Goal: Communication & Community: Ask a question

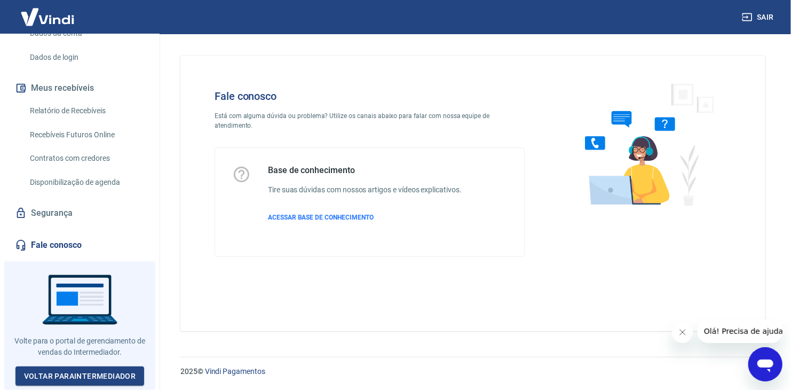
click at [763, 362] on icon "Abrir janela de mensagens" at bounding box center [765, 365] width 16 height 13
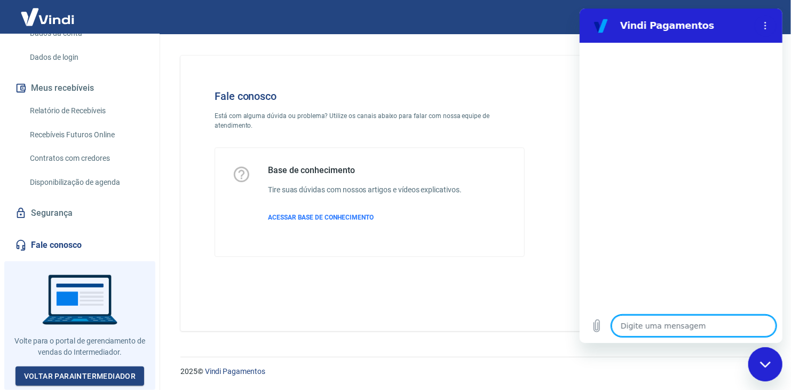
click at [657, 322] on textarea at bounding box center [693, 325] width 164 height 21
type textarea "O"
type textarea "x"
type textarea "OB"
type textarea "x"
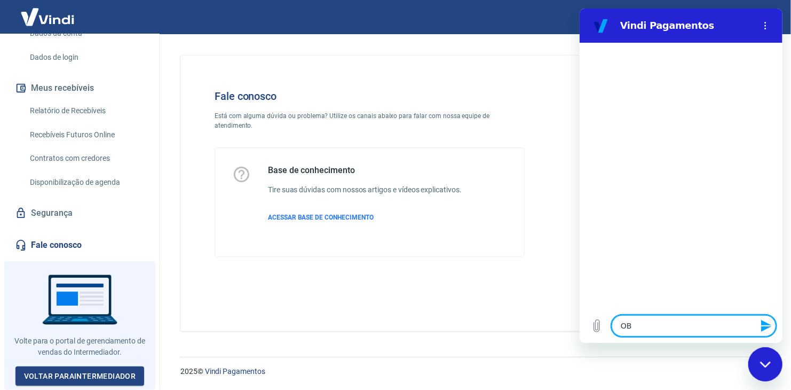
type textarea "OBa"
type textarea "x"
type textarea "OBa"
type textarea "x"
type textarea "OBa t"
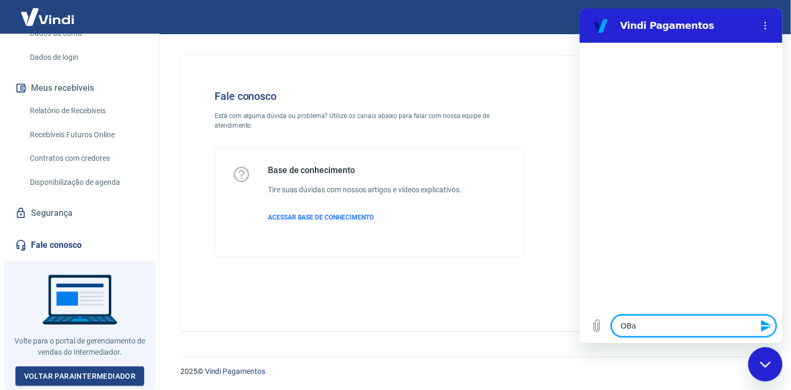
type textarea "x"
type textarea "OBa ta"
type textarea "x"
type textarea "OBa t"
type textarea "x"
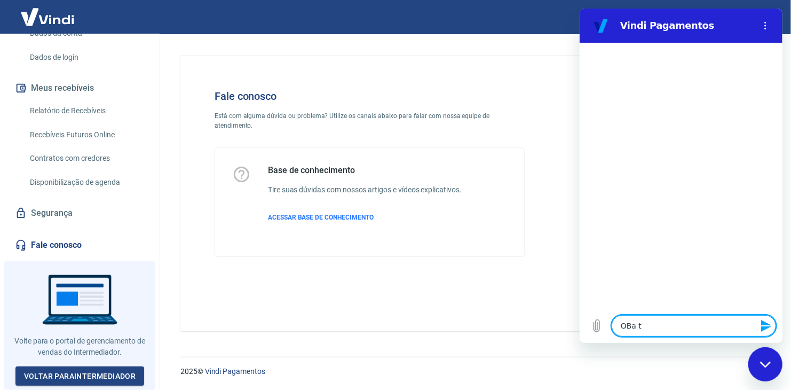
type textarea "OBa"
type textarea "x"
type textarea "OBa"
type textarea "x"
type textarea "OB"
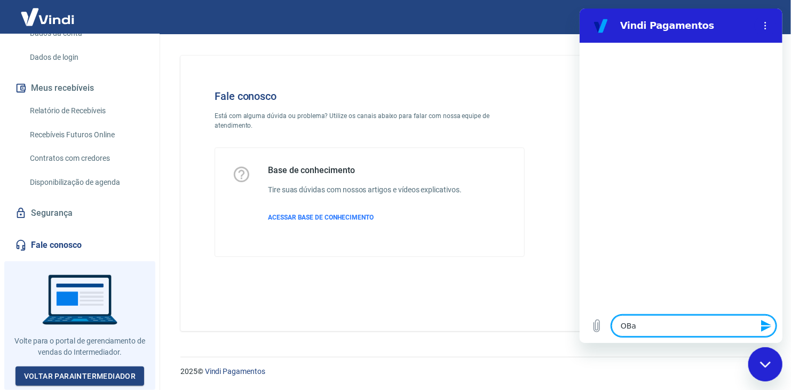
type textarea "x"
type textarea "O"
type textarea "x"
type textarea "B"
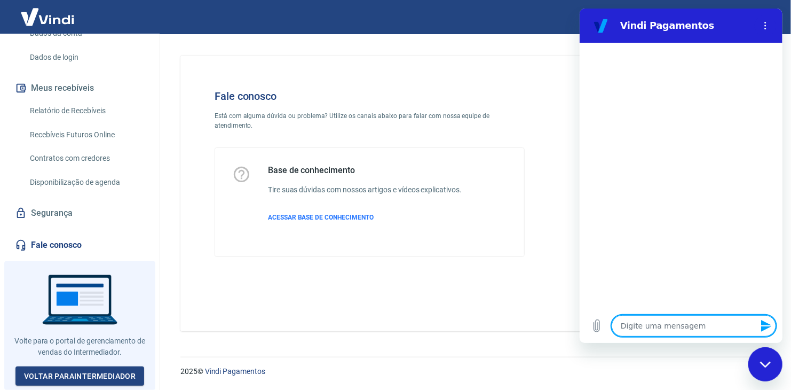
type textarea "x"
type textarea "BO"
type textarea "x"
type textarea "BOa"
type textarea "x"
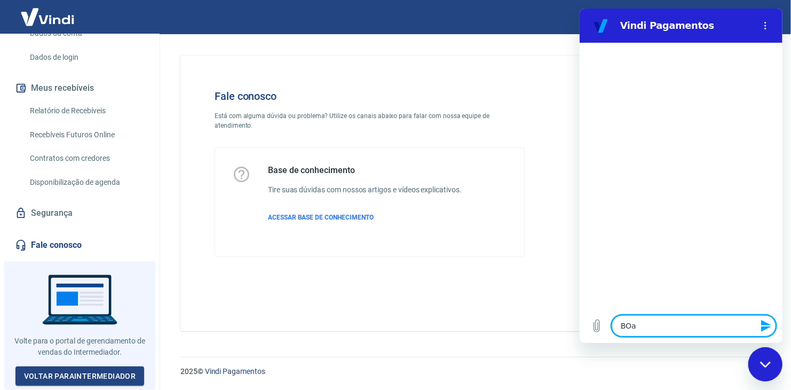
type textarea "BOa"
type textarea "x"
type textarea "BOa t"
type textarea "x"
type textarea "BOa ta"
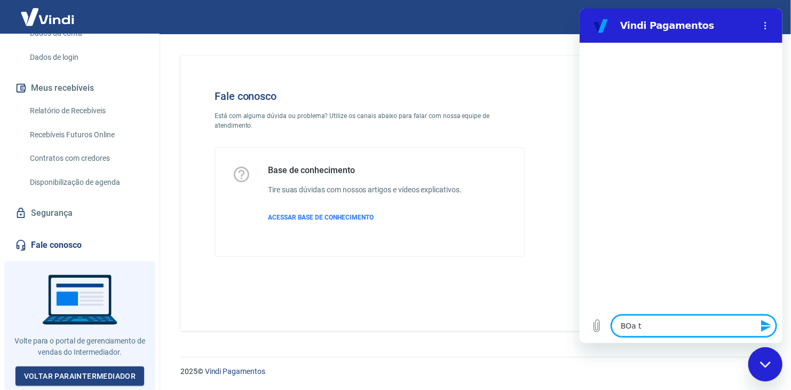
type textarea "x"
type textarea "BOa tar"
type textarea "x"
type textarea "BOa tard"
type textarea "x"
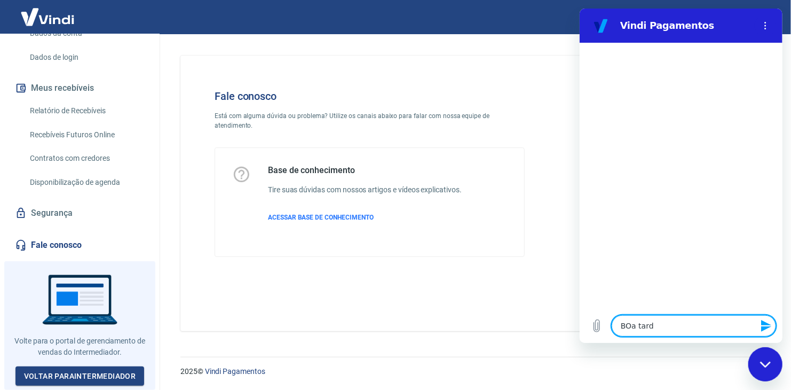
type textarea "BOa tarde"
type textarea "x"
type textarea "BOa tard"
type textarea "x"
type textarea "BOa tar"
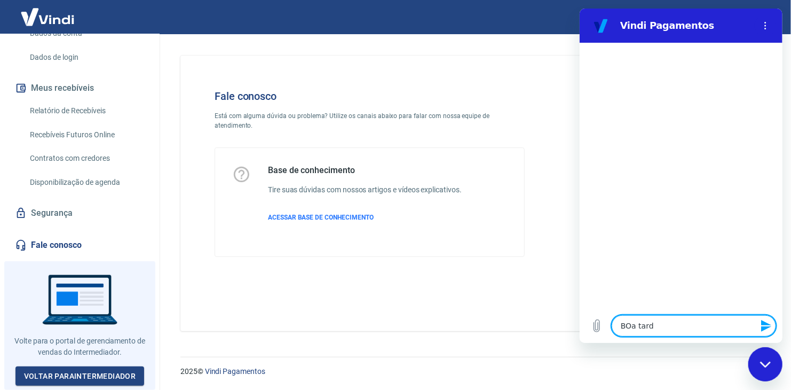
type textarea "x"
type textarea "BOa ta"
type textarea "x"
type textarea "BOa t"
type textarea "x"
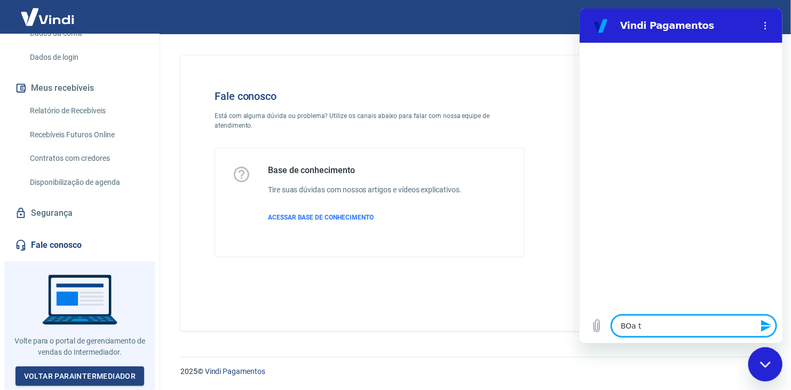
type textarea "BOa"
type textarea "x"
type textarea "BOa"
type textarea "x"
type textarea "BO"
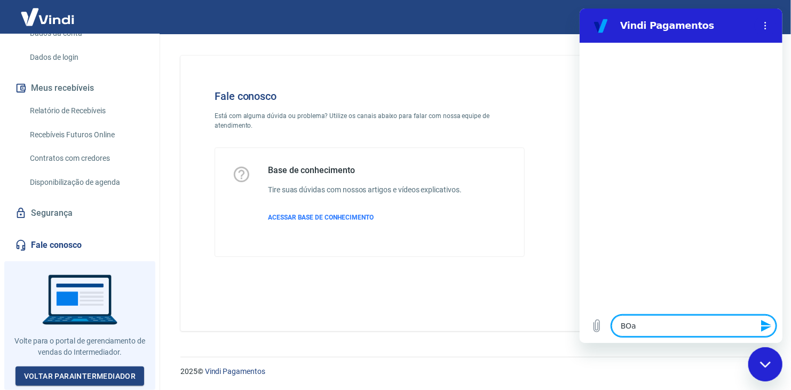
type textarea "x"
type textarea "B"
type textarea "x"
type textarea "Bo"
type textarea "x"
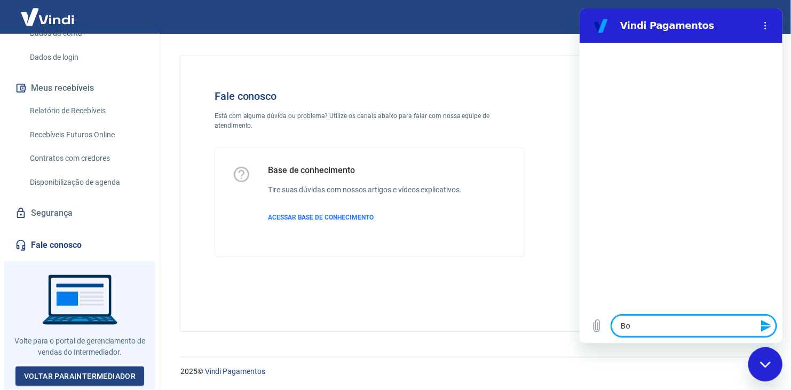
type textarea "Boa"
type textarea "x"
type textarea "Boa"
type textarea "x"
type textarea "Boa t"
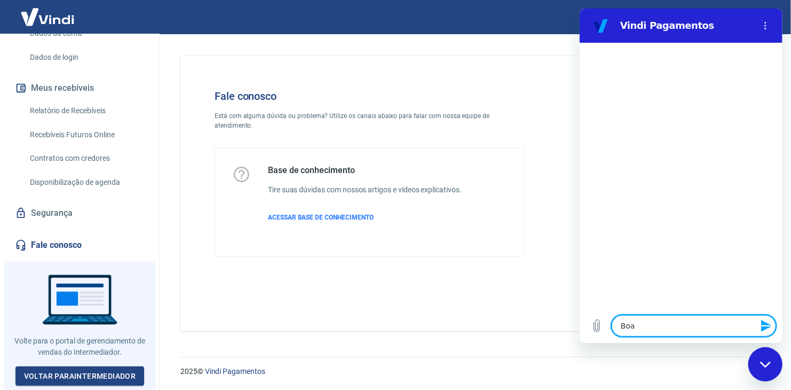
type textarea "x"
type textarea "Boa ta"
type textarea "x"
type textarea "Boa tar"
type textarea "x"
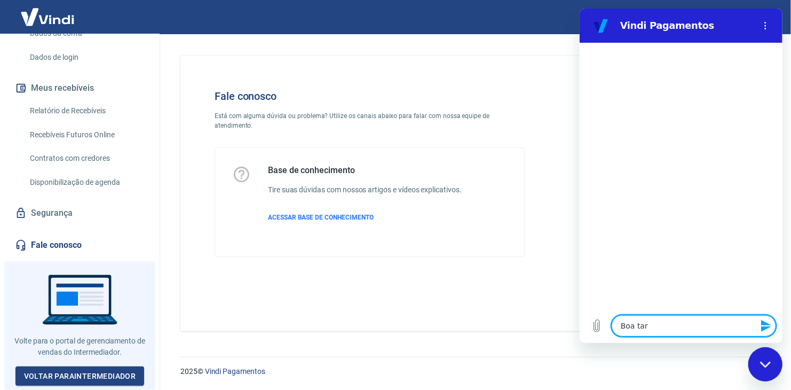
type textarea "Boa tard"
type textarea "x"
type textarea "Boa tarde"
type textarea "x"
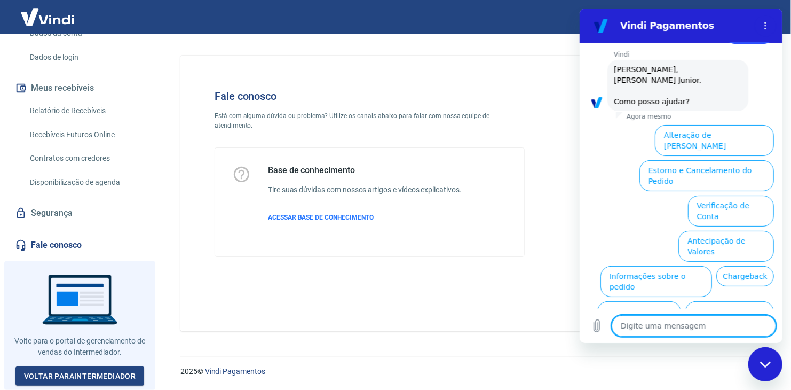
scroll to position [62, 0]
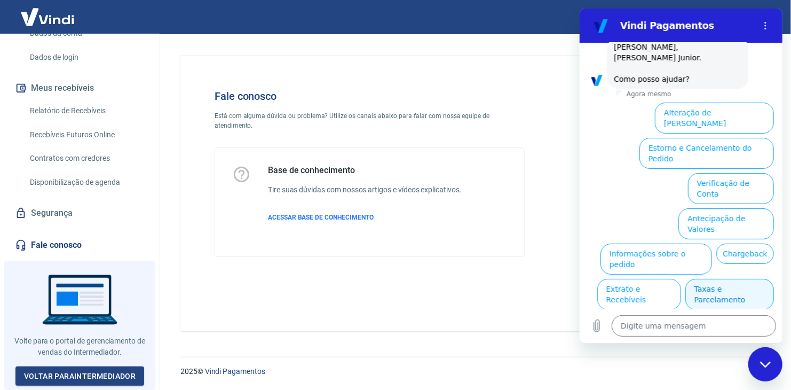
click at [736, 279] on button "Taxas e Parcelamento" at bounding box center [729, 294] width 89 height 31
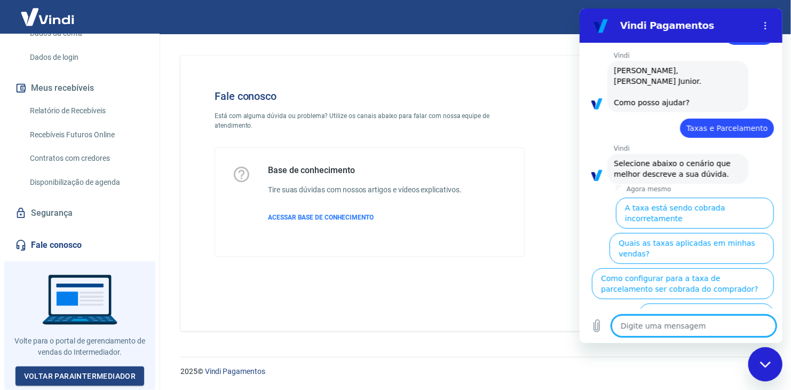
scroll to position [58, 0]
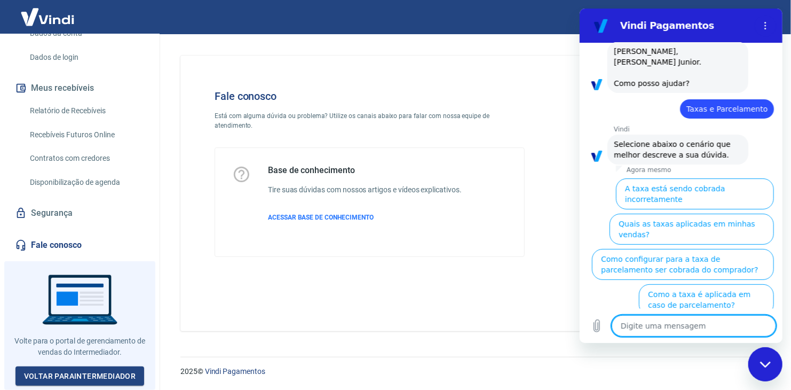
click at [707, 284] on button "Como a taxa é aplicada em caso de parcelamento?" at bounding box center [706, 299] width 135 height 31
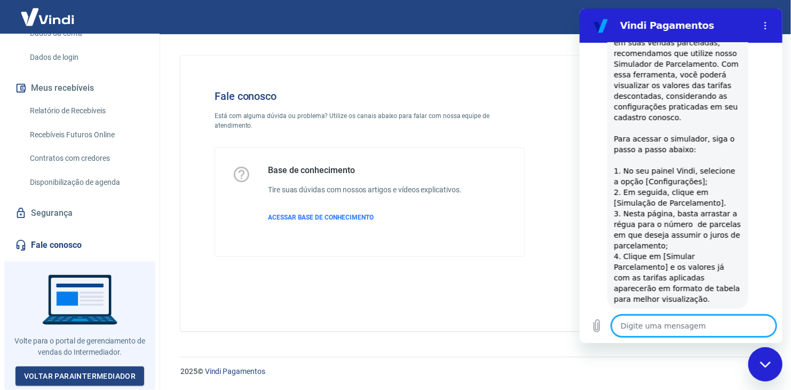
scroll to position [594, 0]
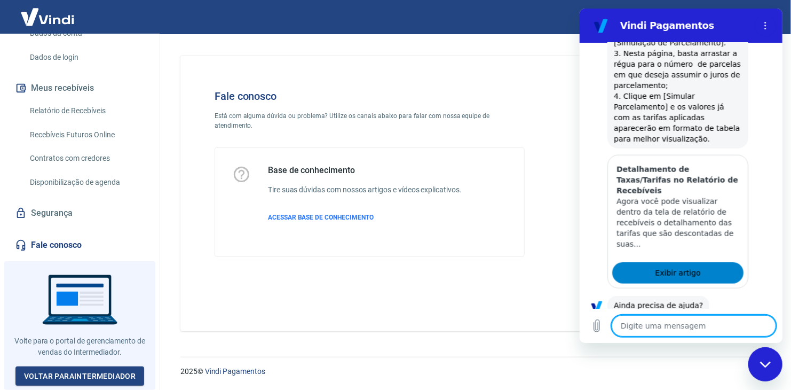
click at [696, 262] on link "Exibir artigo" at bounding box center [677, 272] width 131 height 21
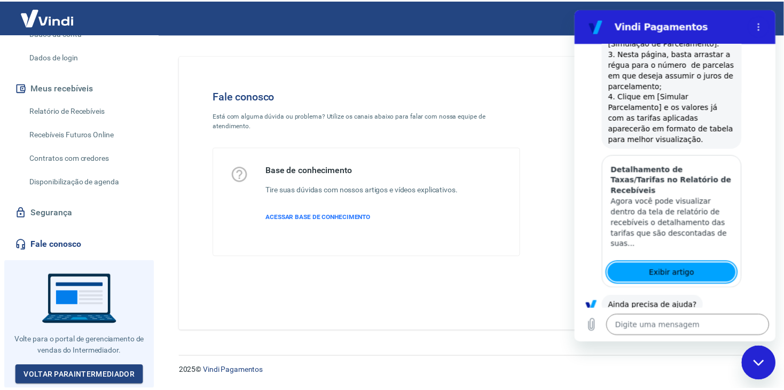
scroll to position [0, 0]
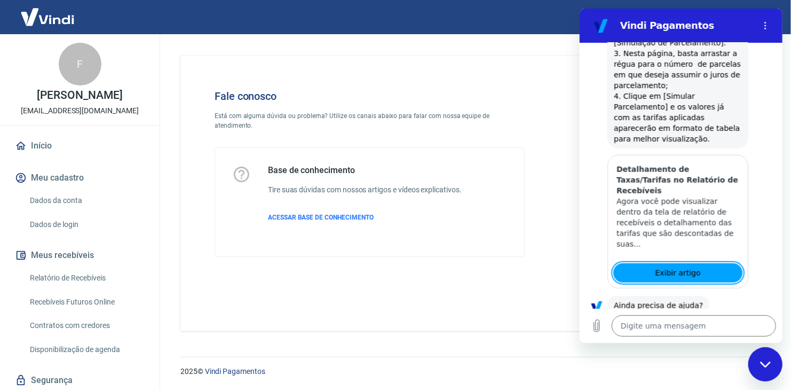
click at [42, 19] on img at bounding box center [47, 17] width 69 height 33
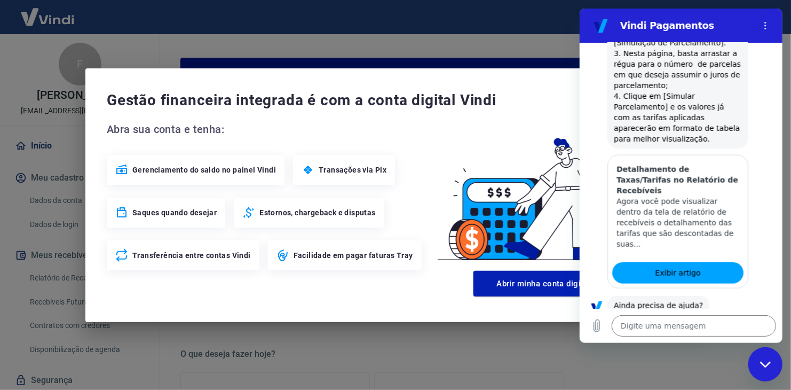
click at [466, 43] on div "Gestão financeira integrada é com a conta digital Vindi Abra sua conta e tenha:…" at bounding box center [395, 195] width 791 height 390
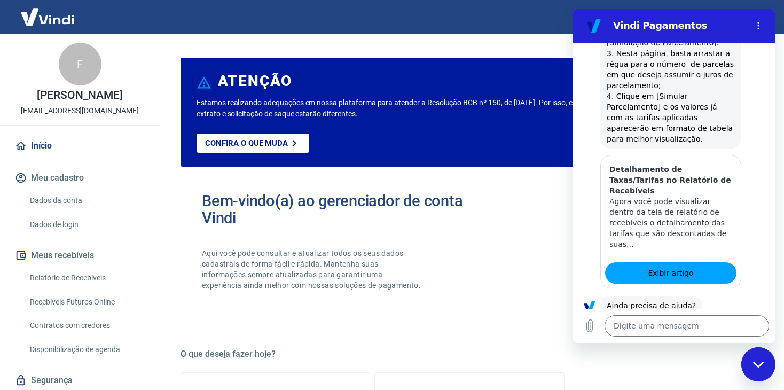
click at [709, 329] on button "Sim" at bounding box center [714, 339] width 31 height 20
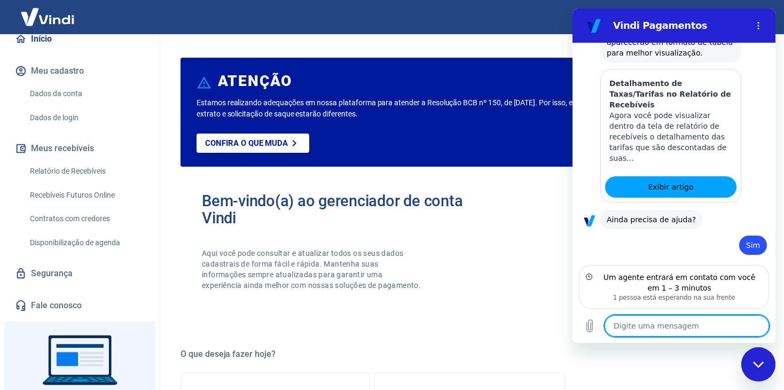
scroll to position [669, 0]
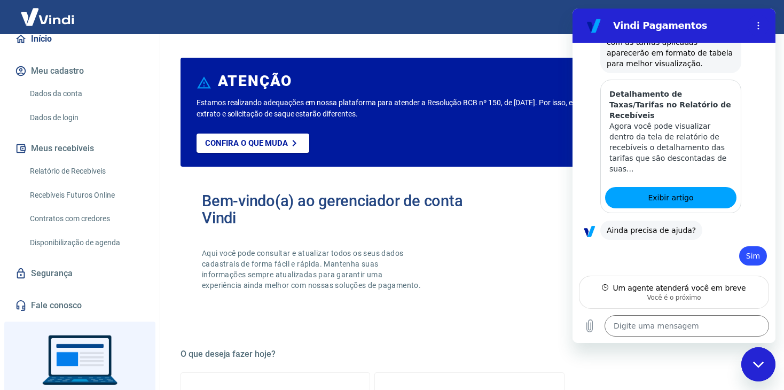
click at [75, 182] on link "Relatório de Recebíveis" at bounding box center [86, 171] width 121 height 22
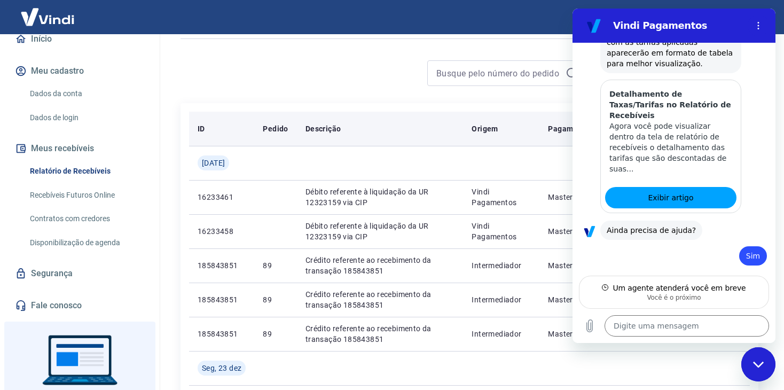
scroll to position [160, 0]
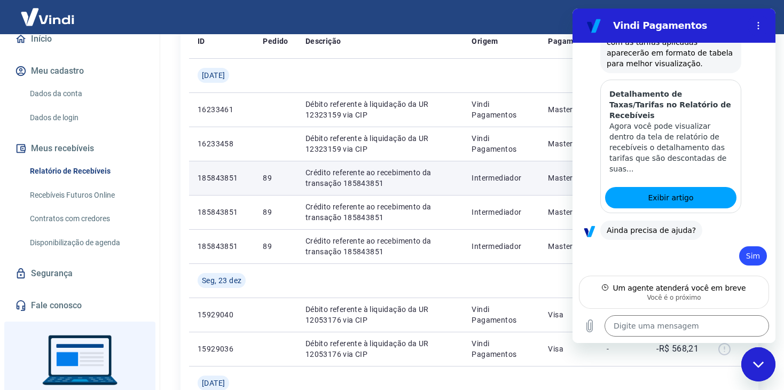
click at [519, 185] on td "Intermediador" at bounding box center [501, 178] width 76 height 34
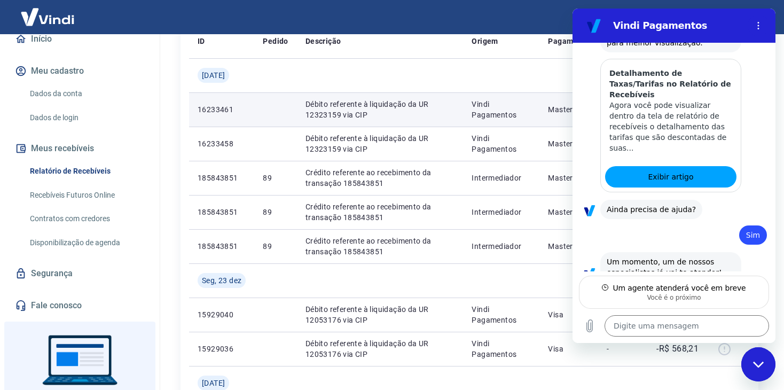
type textarea "x"
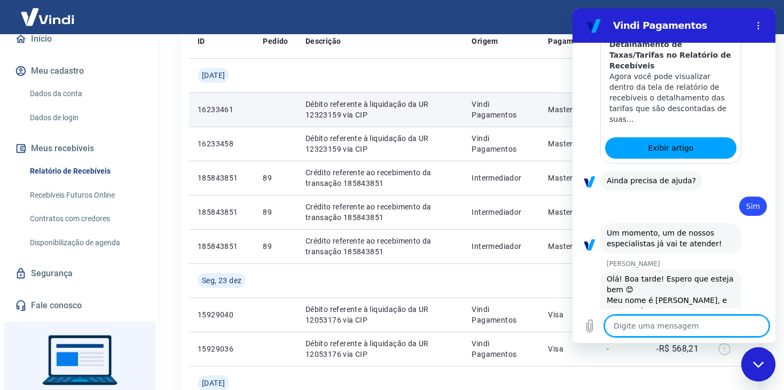
scroll to position [721, 0]
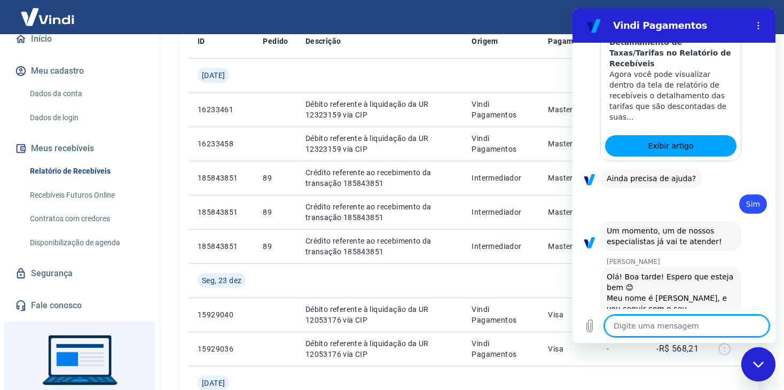
click at [689, 312] on div "Digite uma mensagem x" at bounding box center [673, 326] width 203 height 34
click at [690, 326] on textarea at bounding box center [687, 325] width 164 height 21
type textarea "B"
type textarea "x"
type textarea "Bo"
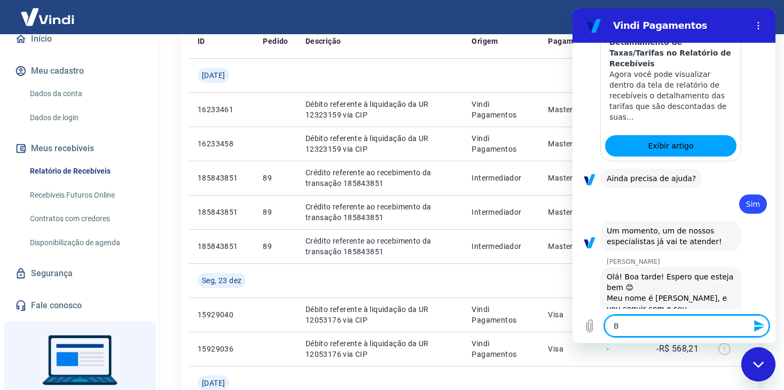
type textarea "x"
type textarea "Boa"
type textarea "x"
type textarea "Boa"
type textarea "x"
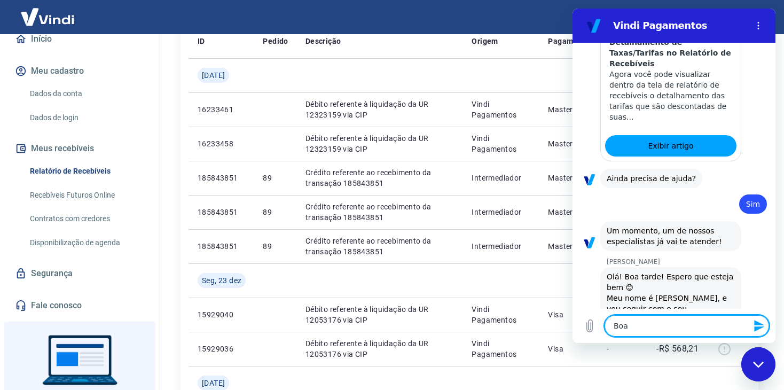
type textarea "Boa t"
type textarea "x"
type textarea "Boa ta"
type textarea "x"
type textarea "Boa tar"
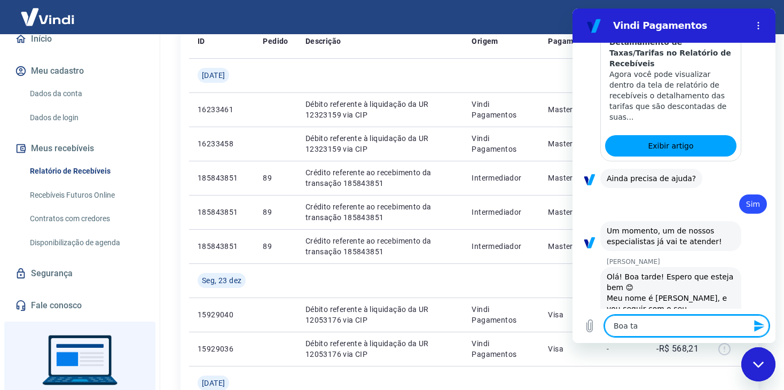
type textarea "x"
type textarea "Boa tard"
type textarea "x"
type textarea "Boa tarde"
type textarea "x"
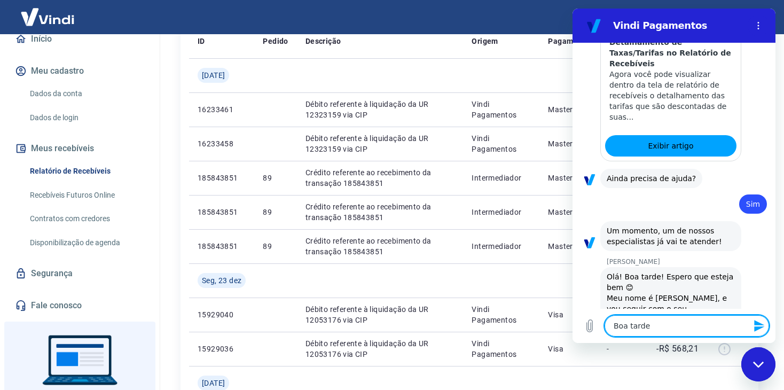
type textarea "Boa tarde"
type textarea "x"
type textarea "Boa tarde"
type textarea "x"
type textarea "Boa tarde,"
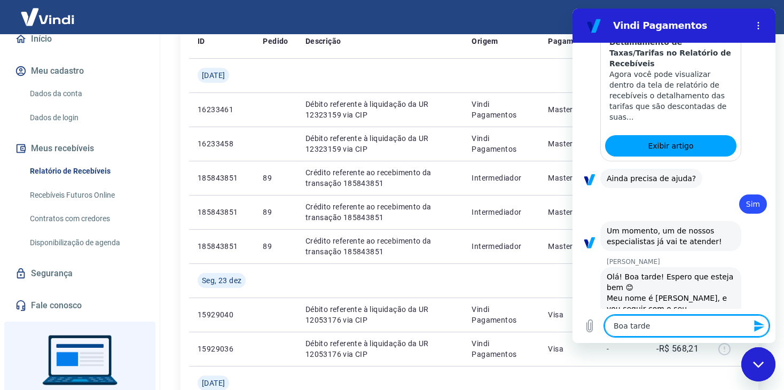
type textarea "x"
type textarea "Boa tarde,"
type textarea "x"
type textarea "Boa tarde, t"
type textarea "x"
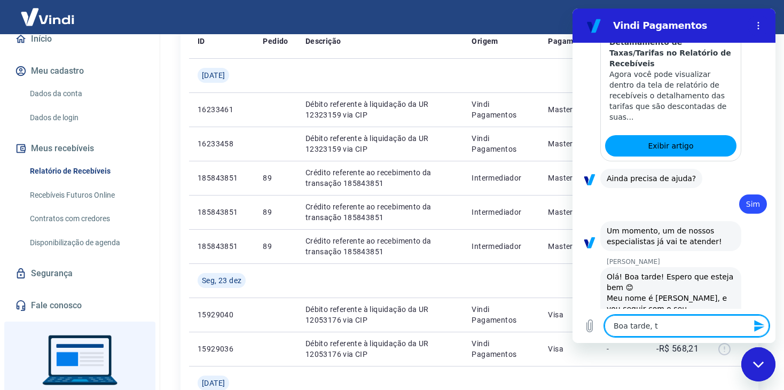
type textarea "Boa tarde, tu"
type textarea "x"
type textarea "Boa tarde, tud"
type textarea "x"
type textarea "Boa tarde, tudo"
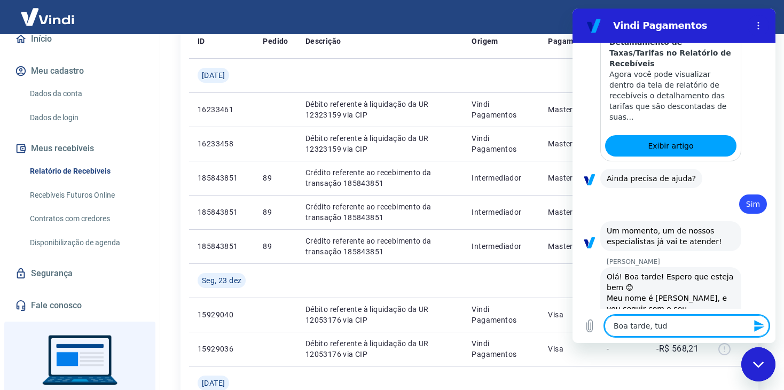
type textarea "x"
type textarea "Boa tarde, tudo"
type textarea "x"
type textarea "Boa tarde, tudo b"
type textarea "x"
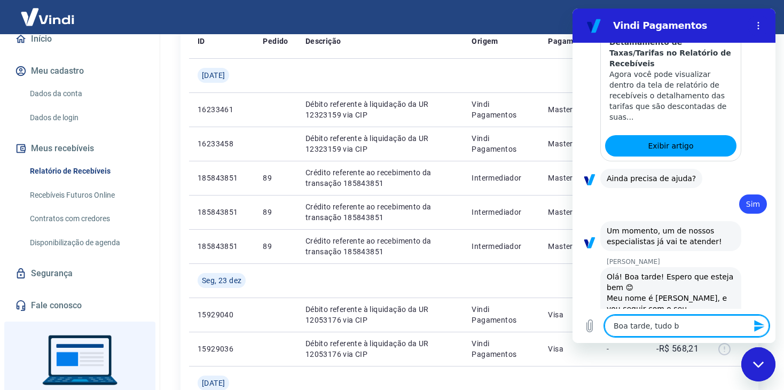
type textarea "Boa tarde, tudo be"
type textarea "x"
type textarea "Boa tarde, tudo bem"
type textarea "x"
type textarea "Boa tarde, tudo bem?"
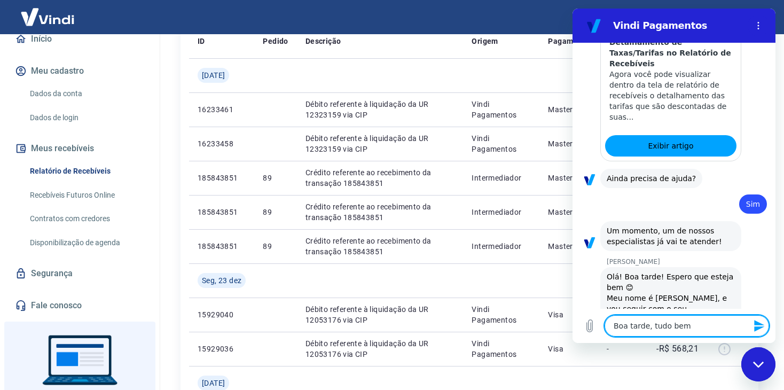
type textarea "x"
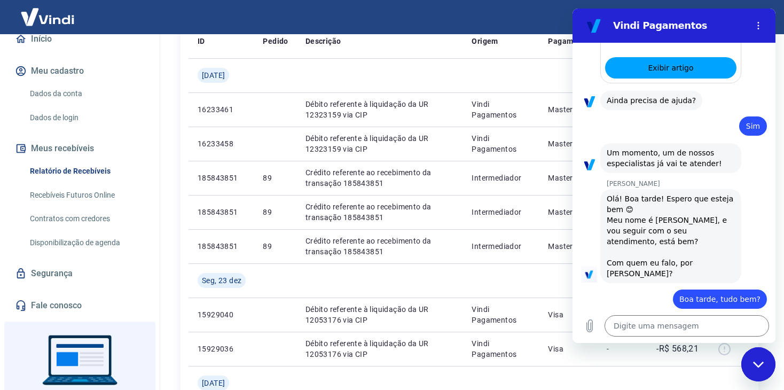
scroll to position [798, 0]
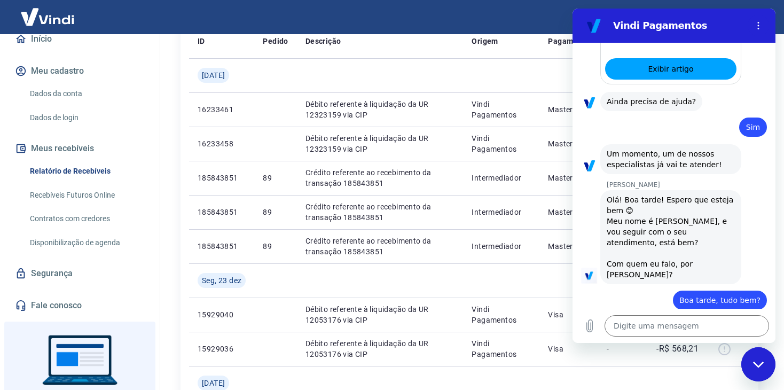
type textarea "x"
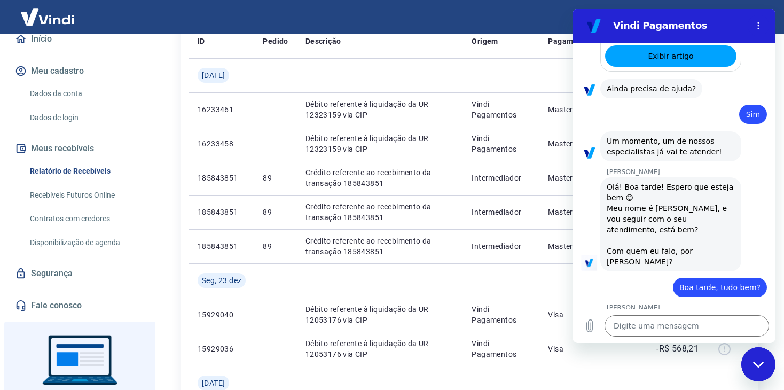
scroll to position [813, 0]
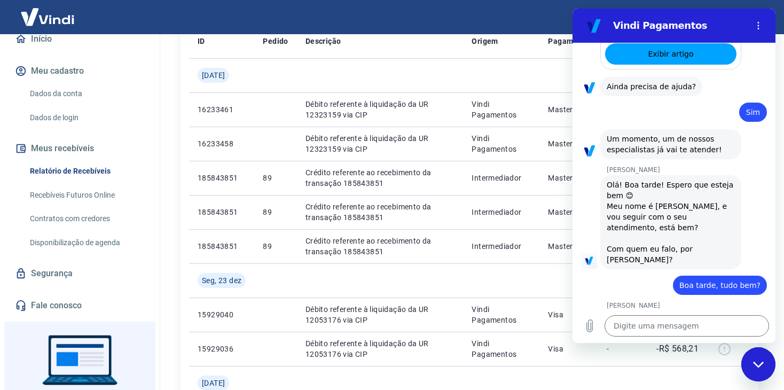
click at [741, 310] on div "[PERSON_NAME] diz: Olá estou bem, em que posso te ajudar?" at bounding box center [678, 325] width 194 height 31
click at [692, 330] on textarea at bounding box center [687, 325] width 164 height 21
type textarea "s"
type textarea "x"
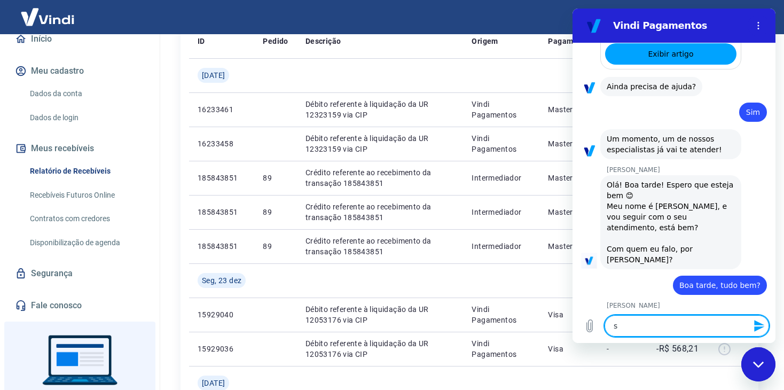
type textarea "si"
type textarea "x"
type textarea "sim"
type textarea "x"
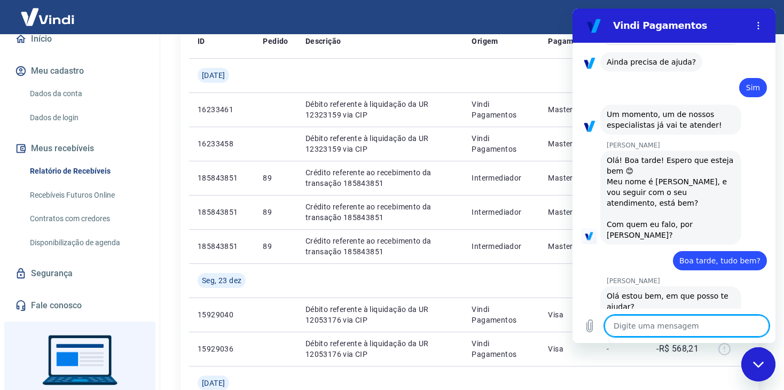
type textarea "x"
type textarea "g"
type textarea "x"
type textarea "go"
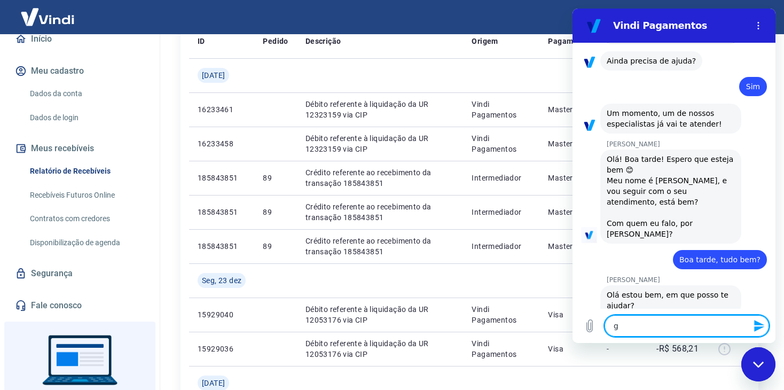
type textarea "x"
type textarea "gos"
type textarea "x"
type textarea "gost"
type textarea "x"
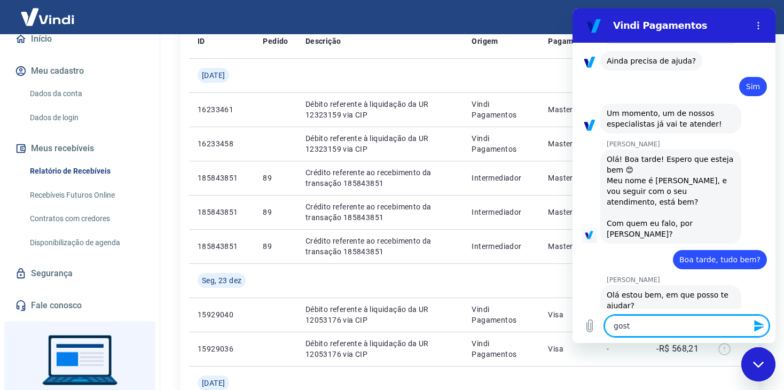
type textarea "gosta"
type textarea "x"
type textarea "gostar"
type textarea "x"
type textarea "gostari"
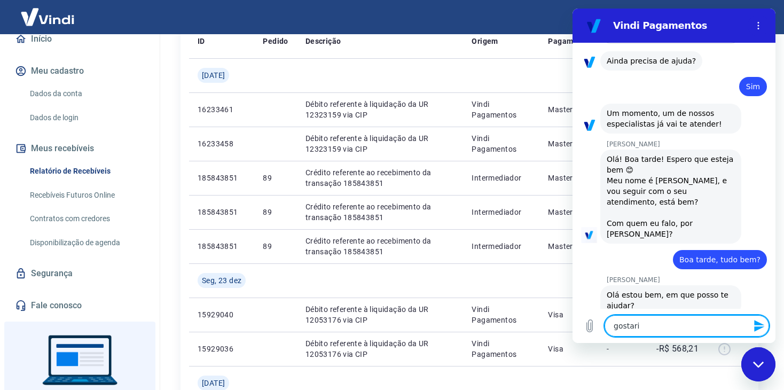
type textarea "x"
type textarea "gostaria"
type textarea "x"
type textarea "gostaria"
type textarea "x"
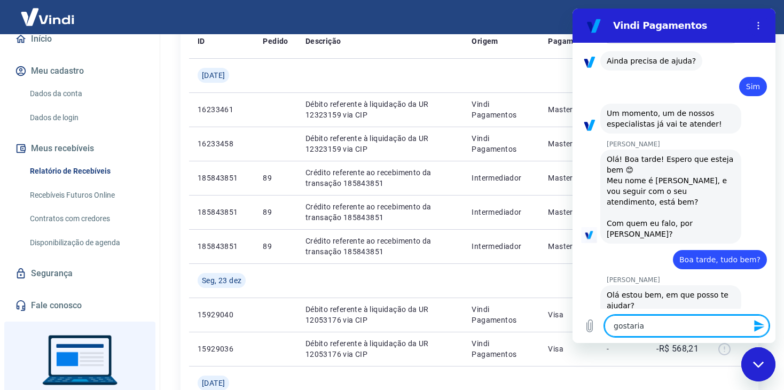
type textarea "gostaria d"
type textarea "x"
type textarea "gostaria de"
type textarea "x"
type textarea "gostaria de"
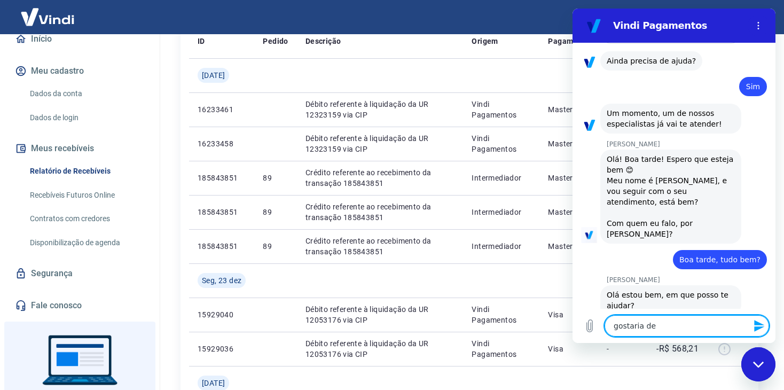
type textarea "x"
type textarea "gostaria de s"
type textarea "x"
type textarea "gostaria de sa"
type textarea "x"
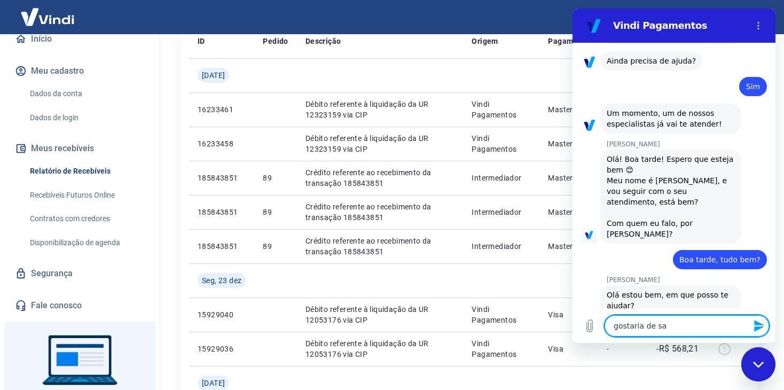
type textarea "gostaria de sab"
type textarea "x"
type textarea "gostaria de sabe"
type textarea "x"
type textarea "gostaria de saber"
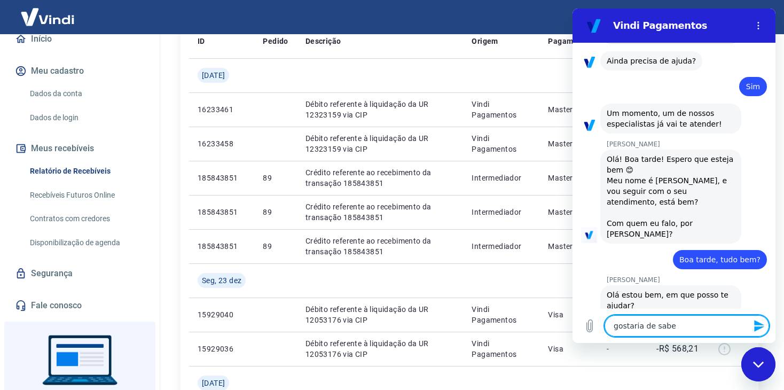
type textarea "x"
type textarea "gostaria de saber"
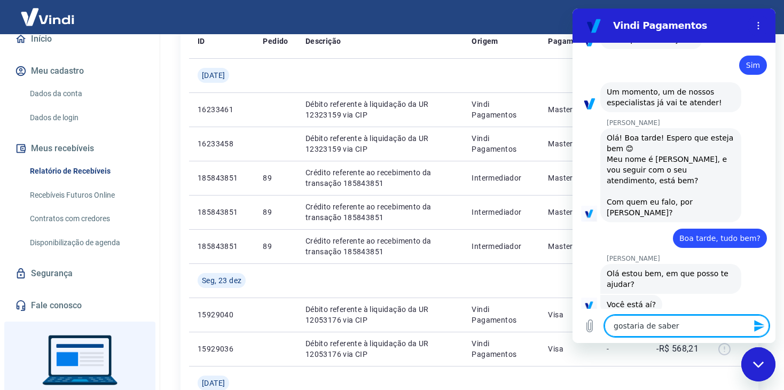
scroll to position [859, 0]
type textarea "x"
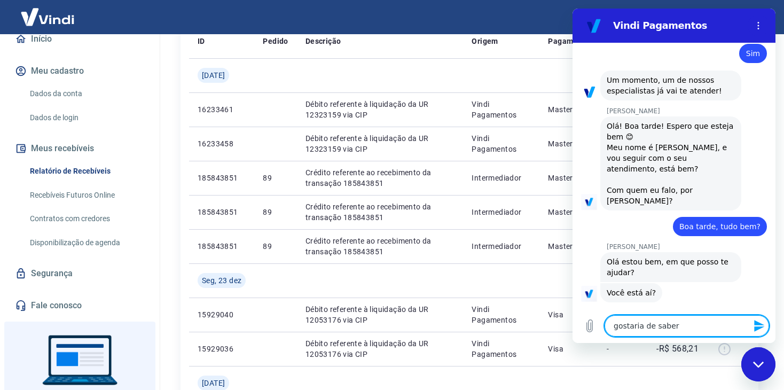
scroll to position [874, 0]
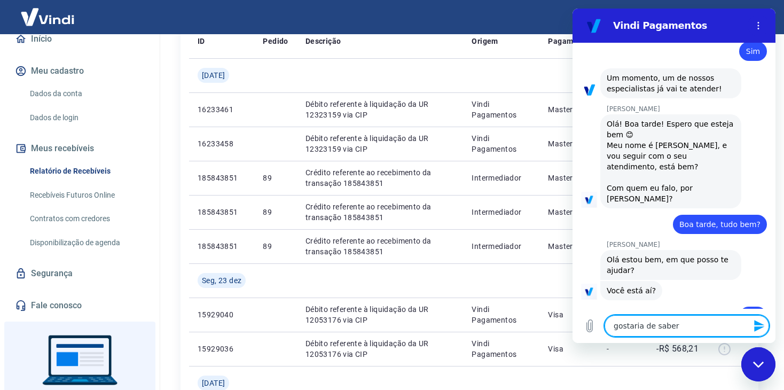
type textarea "gostaria de saber c"
type textarea "x"
type textarea "gostaria de saber co"
type textarea "x"
type textarea "gostaria de saber com"
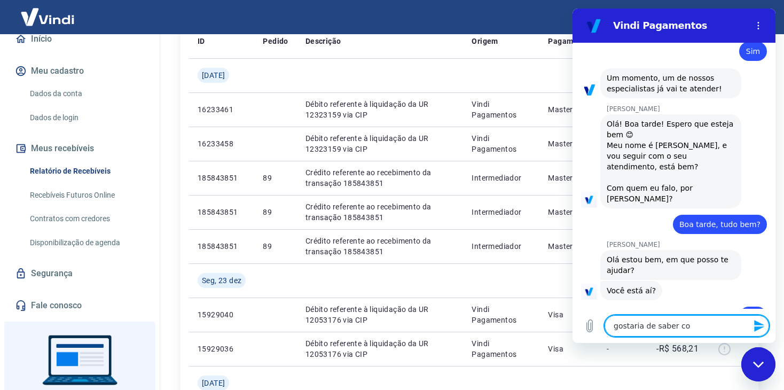
type textarea "x"
type textarea "gostaria de saber como"
type textarea "x"
type textarea "gostaria de saber como"
type textarea "x"
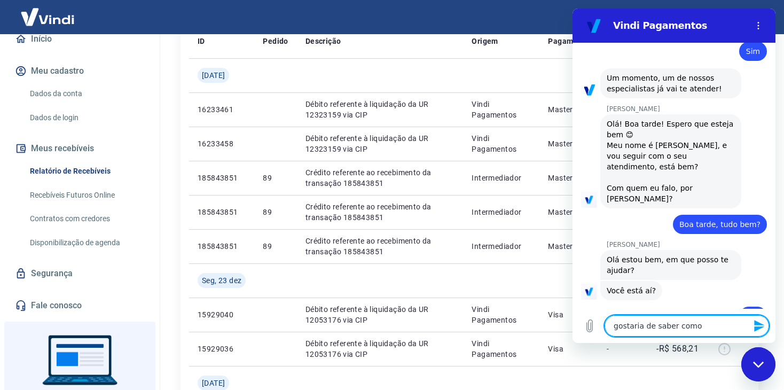
type textarea "gostaria de saber como f"
type textarea "x"
type textarea "gostaria de saber como fu"
type textarea "x"
type textarea "gostaria de saber como fun"
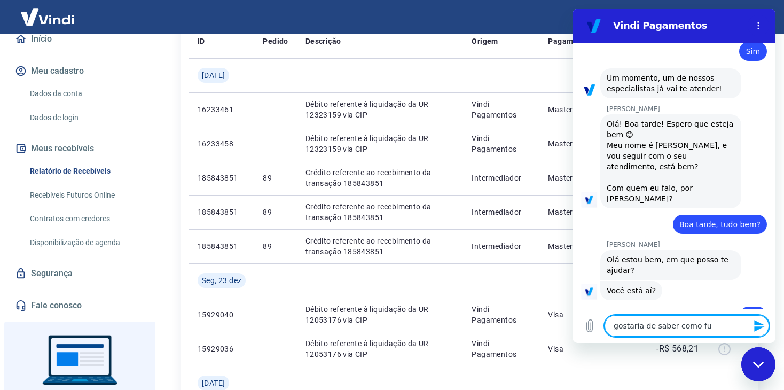
type textarea "x"
type textarea "gostaria de saber como func"
type textarea "x"
type textarea "gostaria de saber como funci"
type textarea "x"
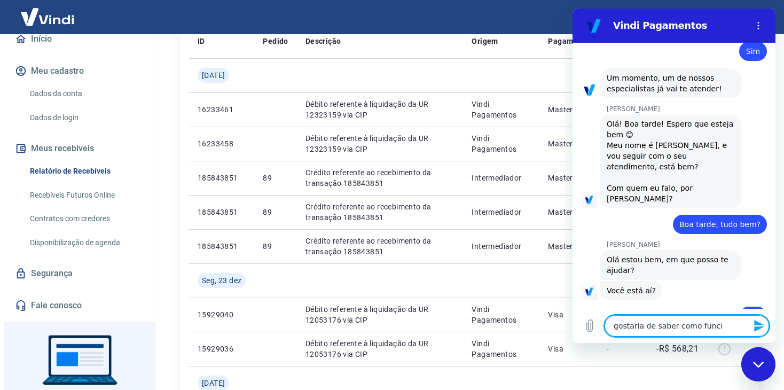
type textarea "gostaria de saber como funcio"
type textarea "x"
type textarea "gostaria de saber como funcion"
type textarea "x"
type textarea "gostaria de saber como funciona"
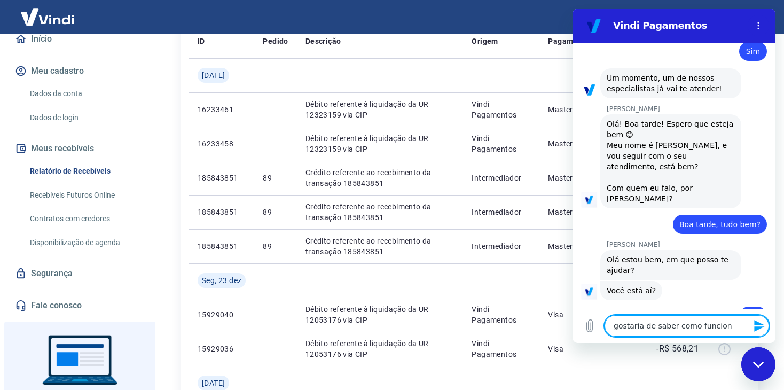
type textarea "x"
type textarea "gostaria de saber como funciona"
type textarea "x"
type textarea "gostaria de saber como funciona a"
type textarea "x"
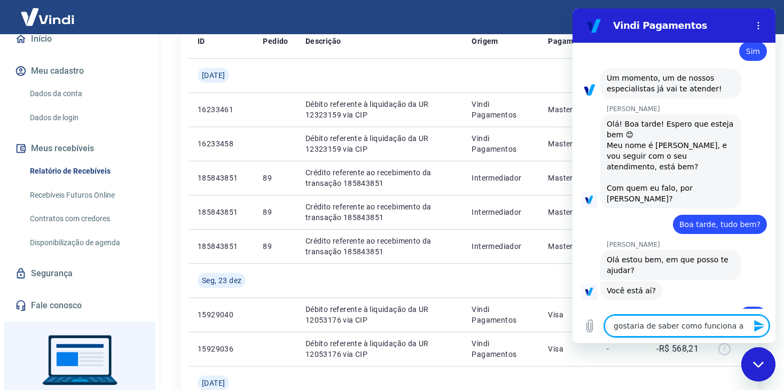
type textarea "gostaria de saber como funciona a"
type textarea "x"
type textarea "gostaria de saber como funciona a"
type textarea "x"
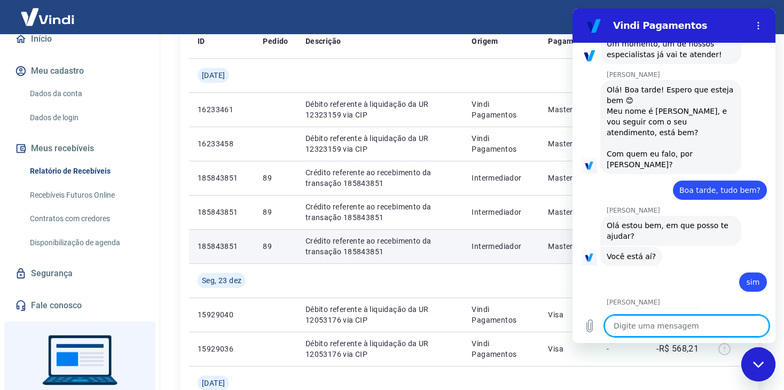
scroll to position [910, 0]
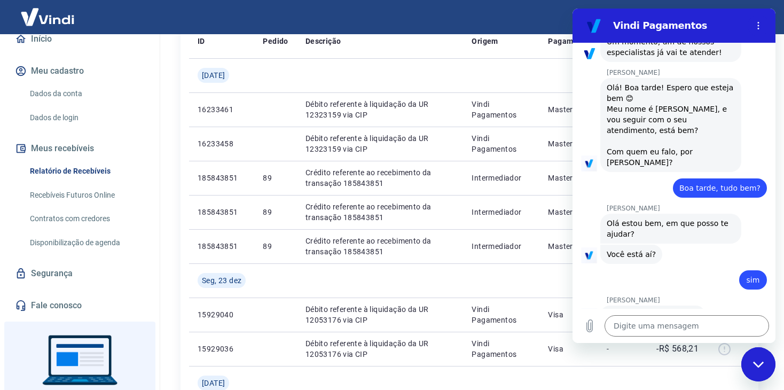
click at [743, 213] on div "[PERSON_NAME] diz: Olá estou bem, em que posso te ajudar?" at bounding box center [678, 228] width 194 height 31
click at [677, 321] on textarea at bounding box center [687, 325] width 164 height 21
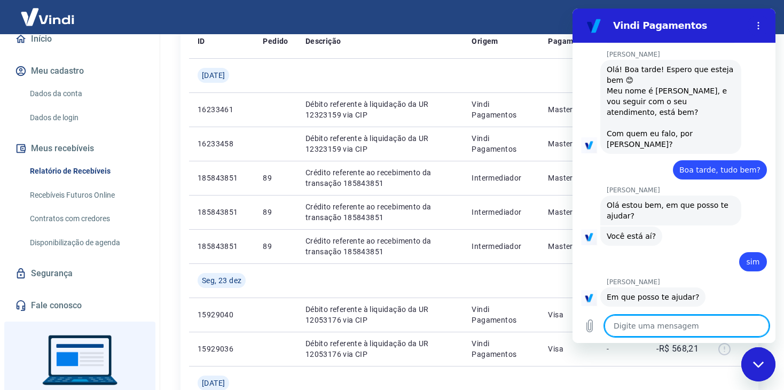
scroll to position [930, 0]
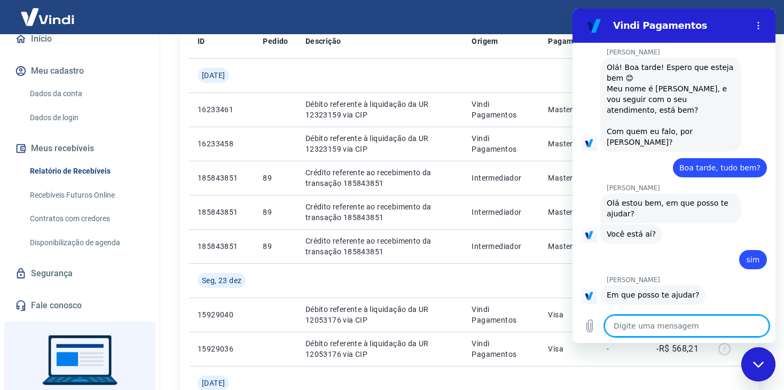
click at [759, 362] on icon "Fechar janela de mensagens" at bounding box center [758, 364] width 11 height 7
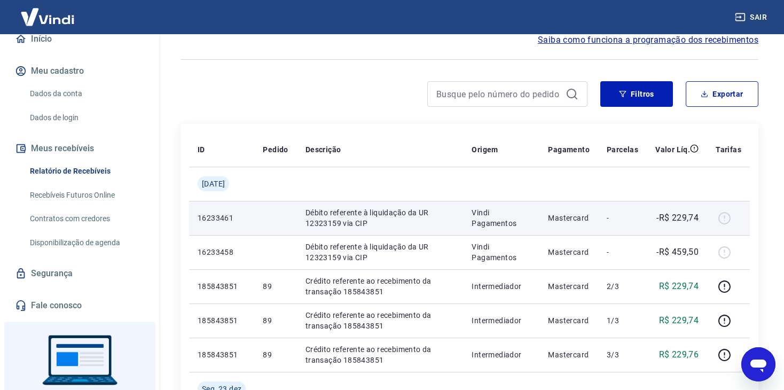
scroll to position [107, 0]
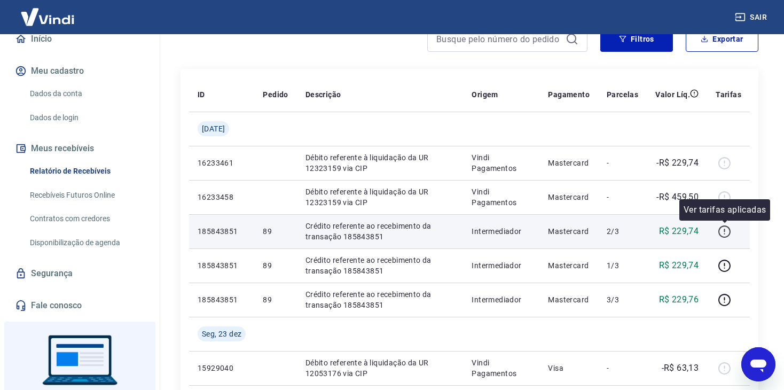
click at [726, 230] on icon "button" at bounding box center [724, 231] width 13 height 13
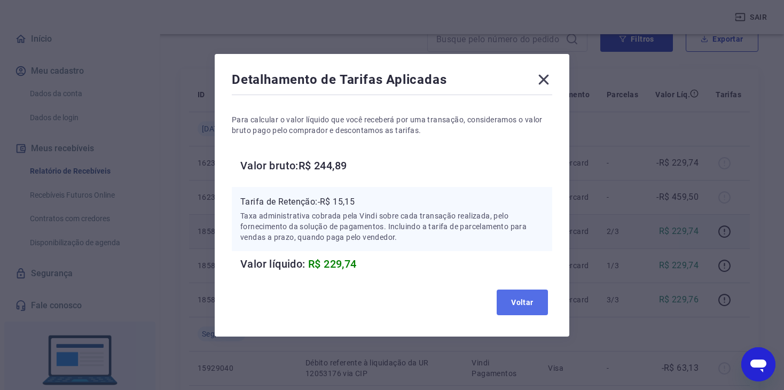
click at [518, 297] on button "Voltar" at bounding box center [522, 302] width 51 height 26
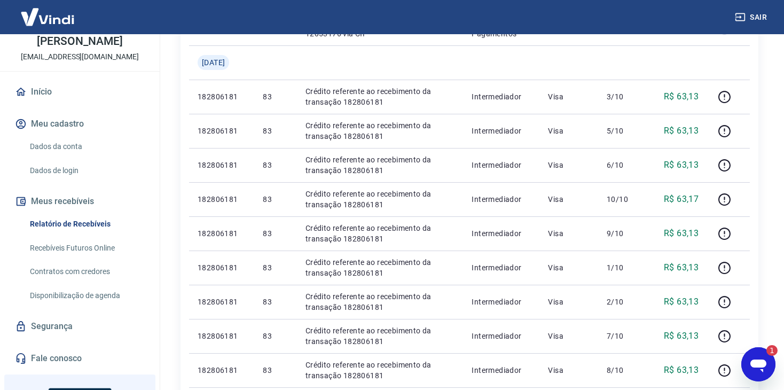
scroll to position [0, 0]
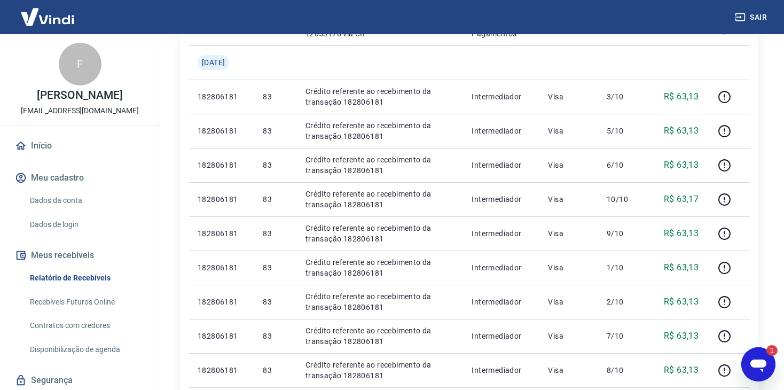
click at [759, 359] on icon "Abrir janela de mensagens, 1 mensagem não lida" at bounding box center [758, 365] width 16 height 13
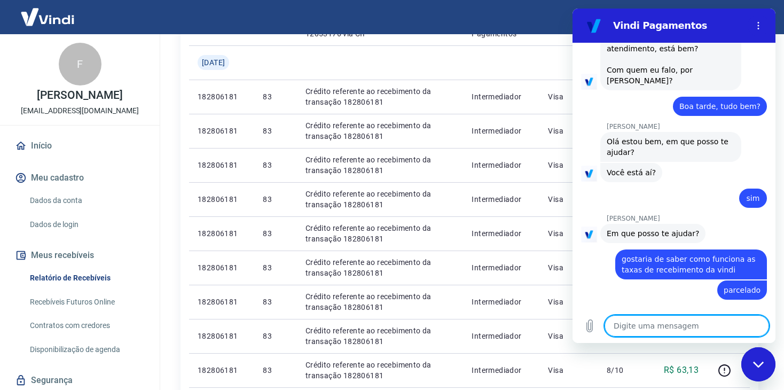
scroll to position [993, 0]
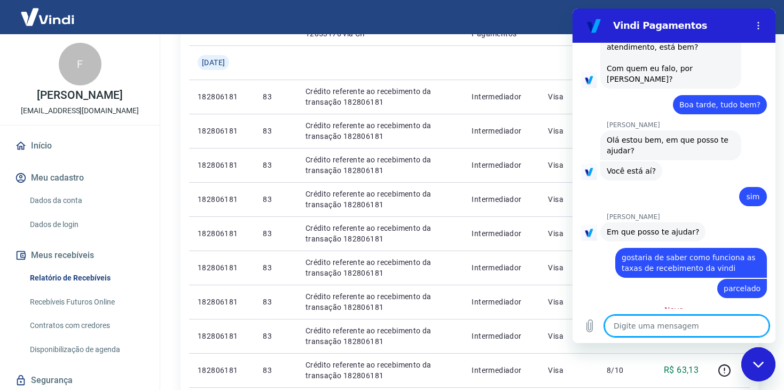
click at [677, 328] on textarea at bounding box center [687, 325] width 164 height 21
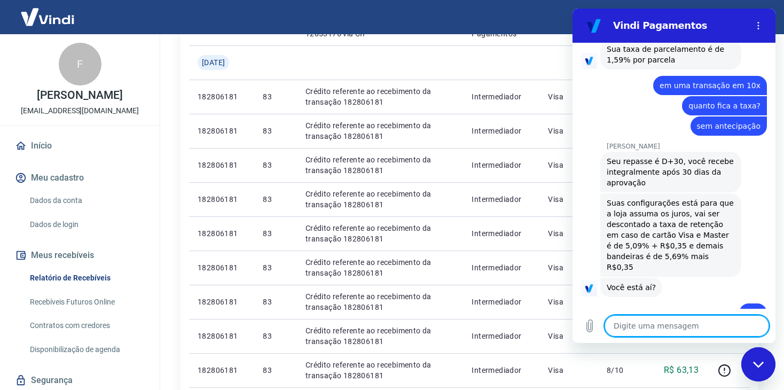
scroll to position [1287, 0]
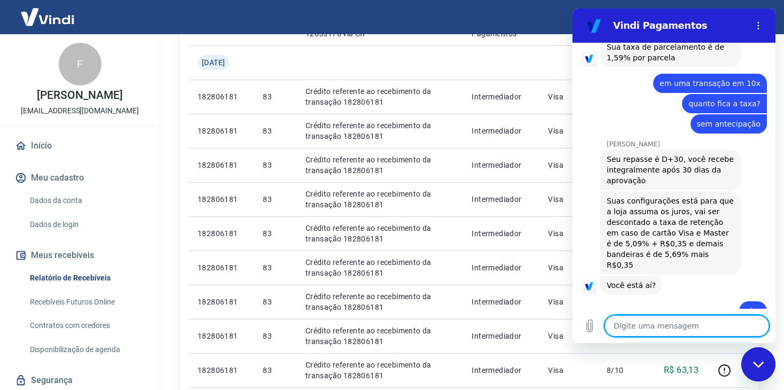
click at [664, 329] on textarea at bounding box center [687, 325] width 164 height 21
click at [589, 327] on icon "Carregar arquivo" at bounding box center [589, 325] width 13 height 13
click at [761, 364] on icon "Fechar janela de mensagens" at bounding box center [758, 364] width 11 height 7
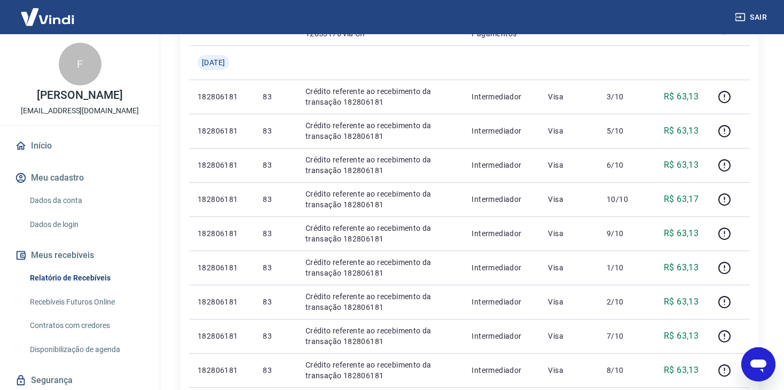
click at [762, 365] on icon "Abrir janela de mensagens" at bounding box center [758, 365] width 16 height 13
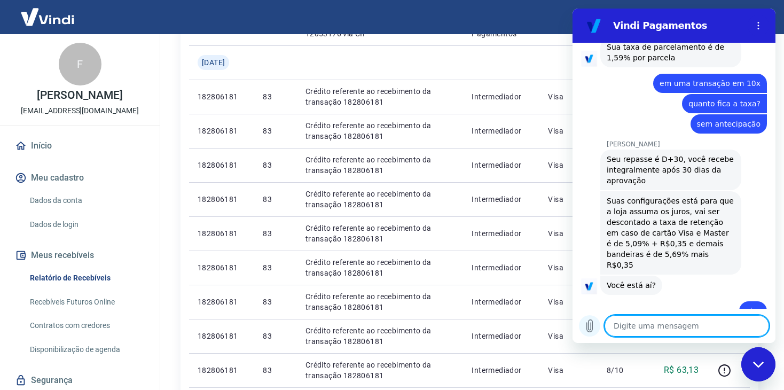
click at [590, 329] on icon "Carregar arquivo" at bounding box center [589, 325] width 13 height 13
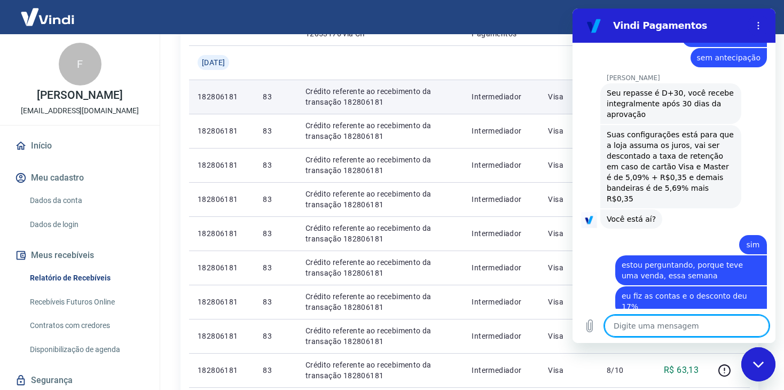
scroll to position [1349, 0]
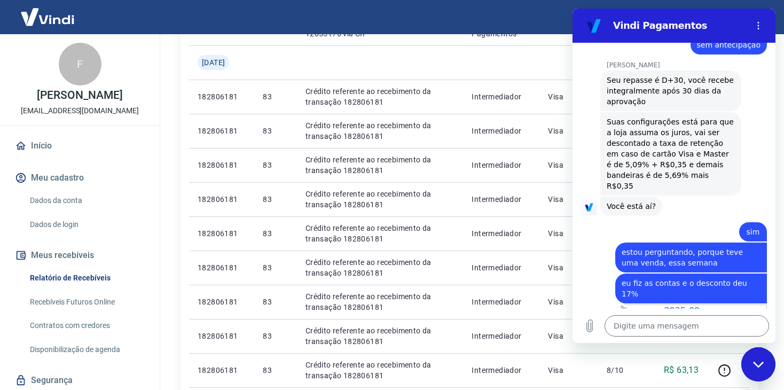
click at [744, 115] on div "[PERSON_NAME] diz: Suas configurações está para que a loja assuma os juros, vai…" at bounding box center [678, 153] width 194 height 84
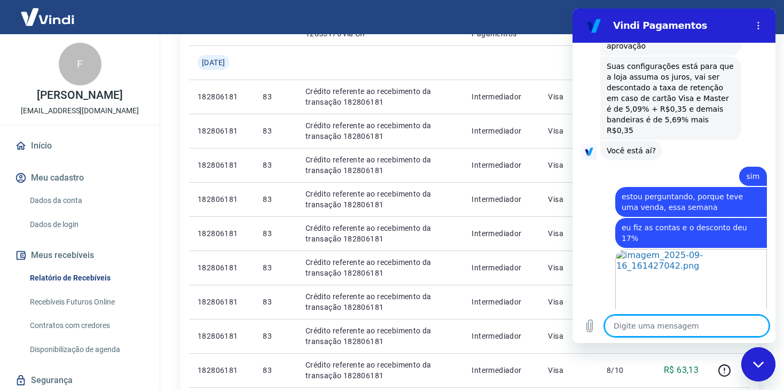
scroll to position [1442, 0]
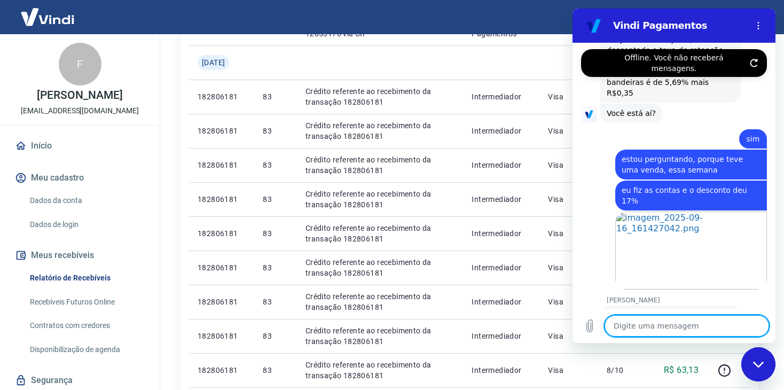
click at [683, 326] on textarea at bounding box center [687, 325] width 164 height 21
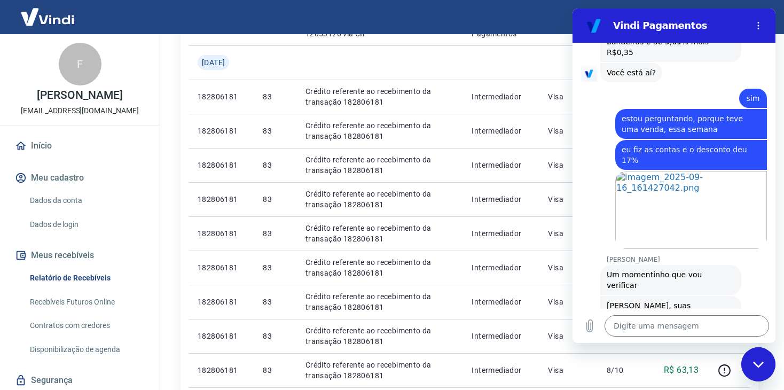
scroll to position [1497, 0]
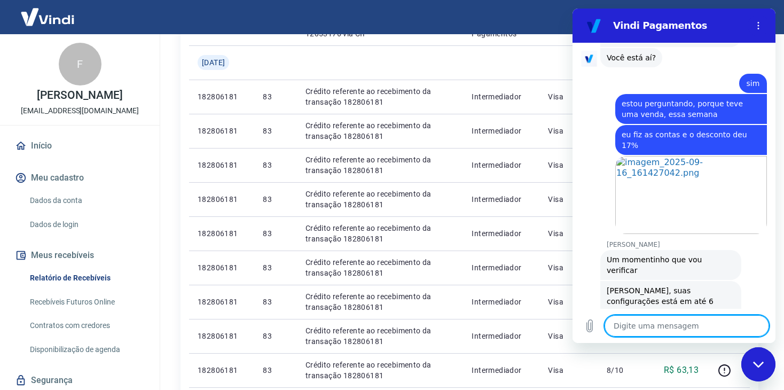
click at [664, 327] on textarea at bounding box center [687, 325] width 164 height 21
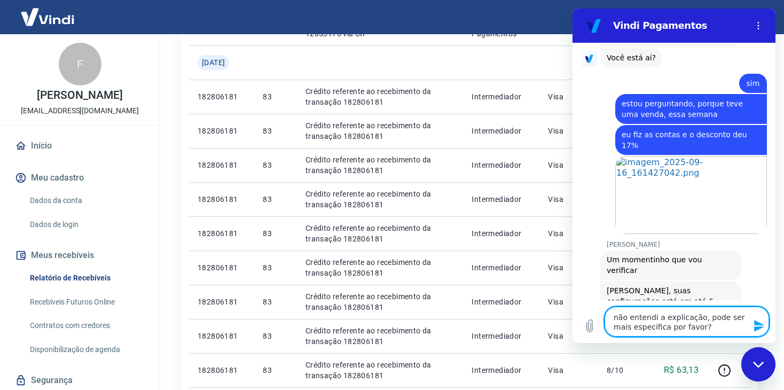
drag, startPoint x: 757, startPoint y: 325, endPoint x: 720, endPoint y: 313, distance: 38.5
click at [757, 324] on icon "Enviar mensagem" at bounding box center [759, 326] width 10 height 12
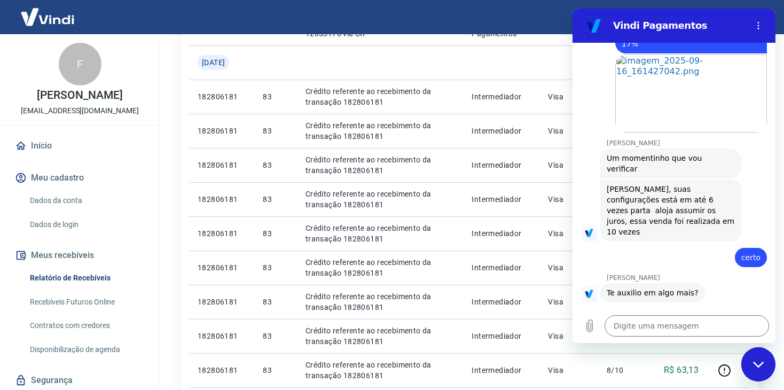
scroll to position [1601, 0]
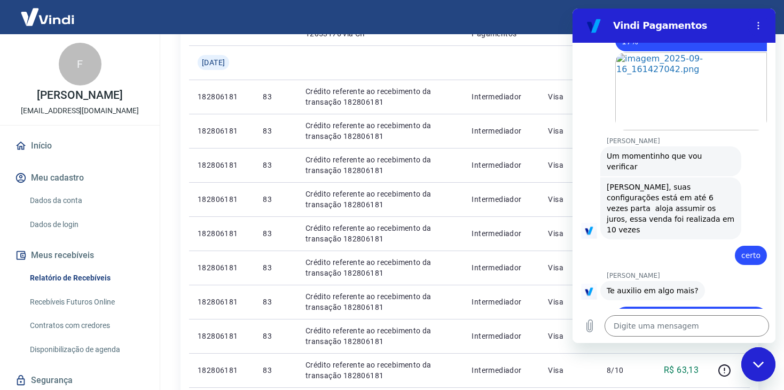
click at [750, 307] on div "diz: não entendi a explicação, pode ser mais especifica por favor?" at bounding box center [691, 322] width 152 height 30
click at [681, 319] on textarea at bounding box center [687, 325] width 164 height 21
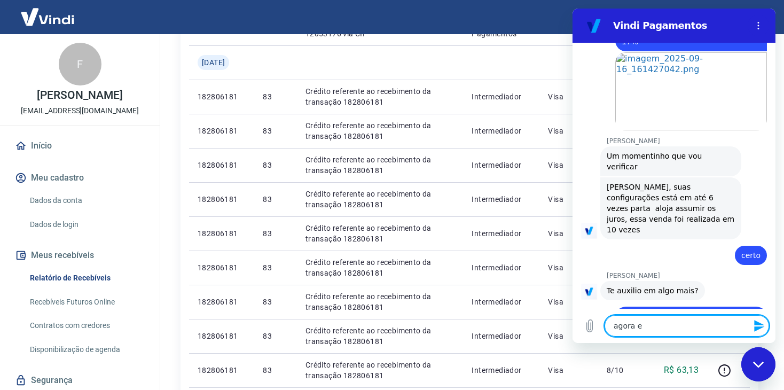
drag, startPoint x: 661, startPoint y: 326, endPoint x: 557, endPoint y: 326, distance: 103.6
click at [572, 326] on html "Vindi Pagamentos 15:55 diz: Boa tarde Enviado · 15:55 [PERSON_NAME] diz: [PERSO…" at bounding box center [673, 176] width 203 height 334
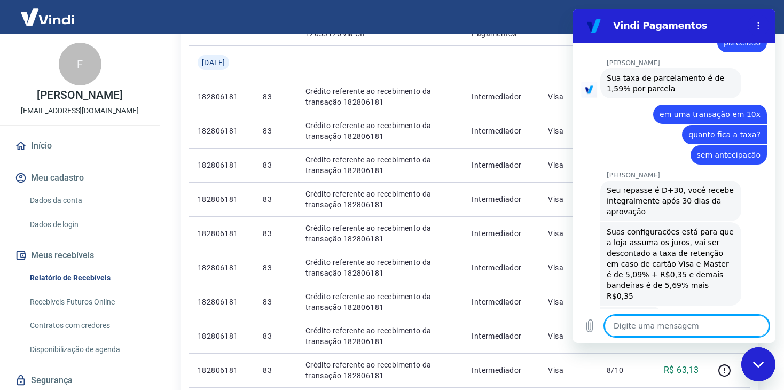
scroll to position [1221, 0]
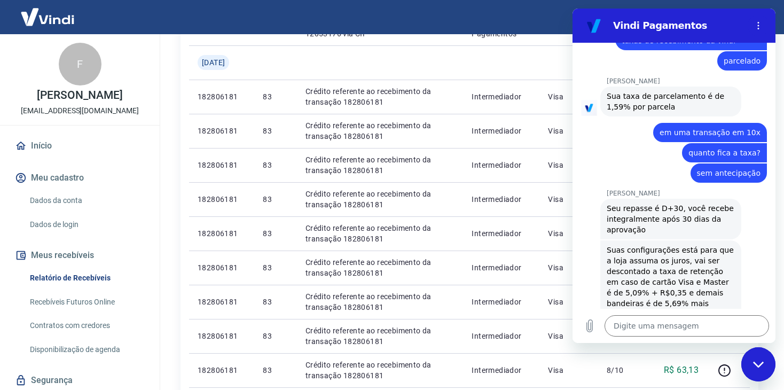
click at [747, 239] on div "[PERSON_NAME] diz: Suas configurações está para que a loja assuma os juros, vai…" at bounding box center [678, 281] width 194 height 84
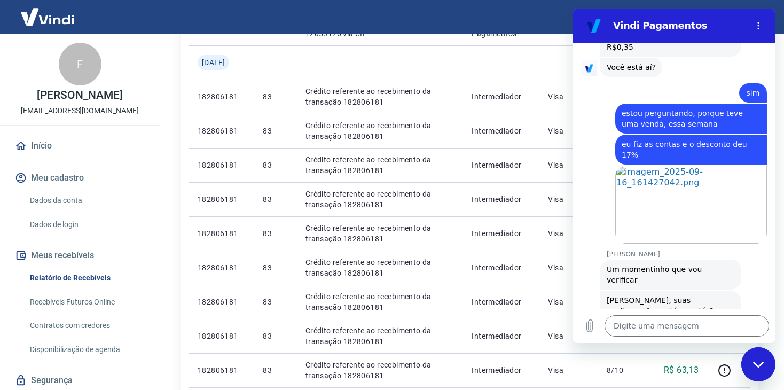
scroll to position [1434, 0]
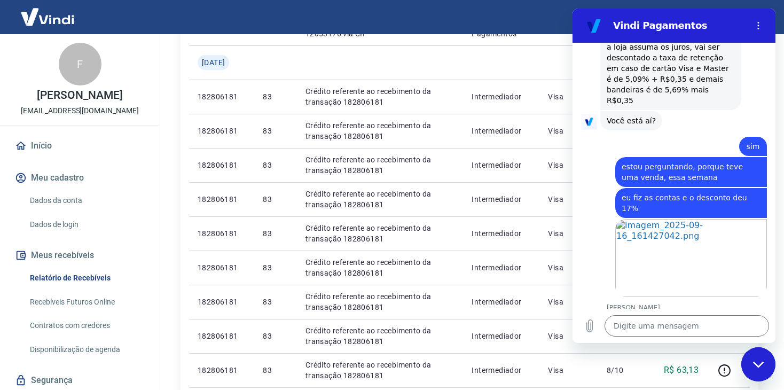
click at [757, 343] on div "[PERSON_NAME] diz: [PERSON_NAME], suas configurações está em até 6 vezes parta …" at bounding box center [678, 374] width 194 height 63
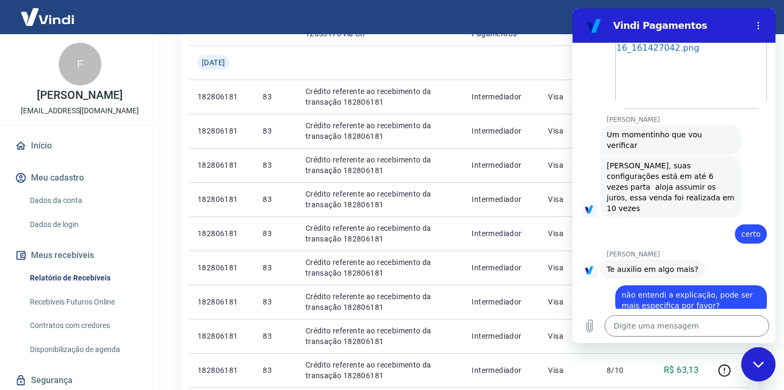
scroll to position [1648, 0]
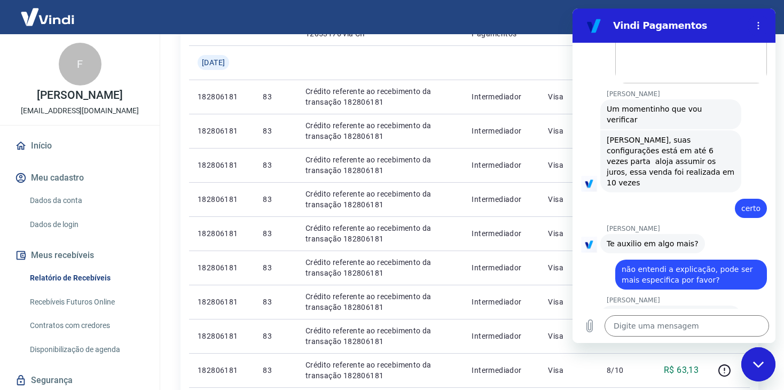
click at [760, 304] on div "[PERSON_NAME] diz: Suas configurações de juros estão em até 6 vezes para que a …" at bounding box center [678, 330] width 194 height 52
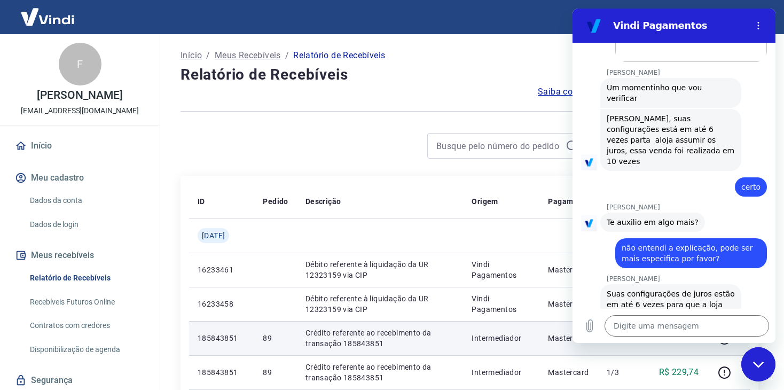
scroll to position [1668, 0]
click at [749, 233] on div "diz: não entendi a explicação, pode ser mais especifica por favor?" at bounding box center [669, 251] width 194 height 36
click at [685, 110] on div "[PERSON_NAME] diz: [PERSON_NAME], suas configurações está em até 6 vezes parta …" at bounding box center [670, 141] width 141 height 62
click at [755, 25] on icon "Menu de opções" at bounding box center [758, 25] width 9 height 9
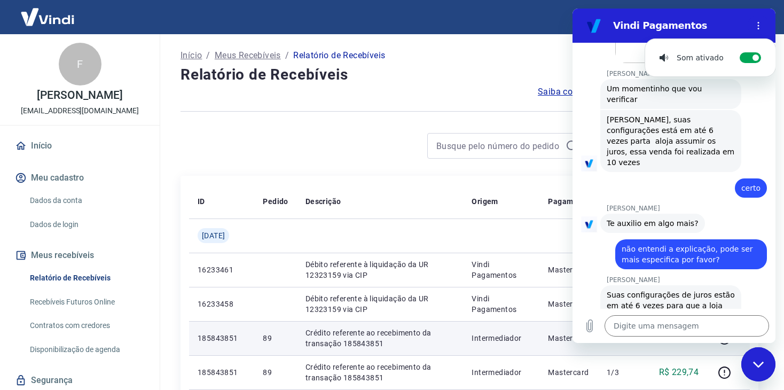
click at [693, 289] on span "Suas configurações de juros estão em até 6 vezes para que a loja assuma, o seu …" at bounding box center [671, 310] width 128 height 43
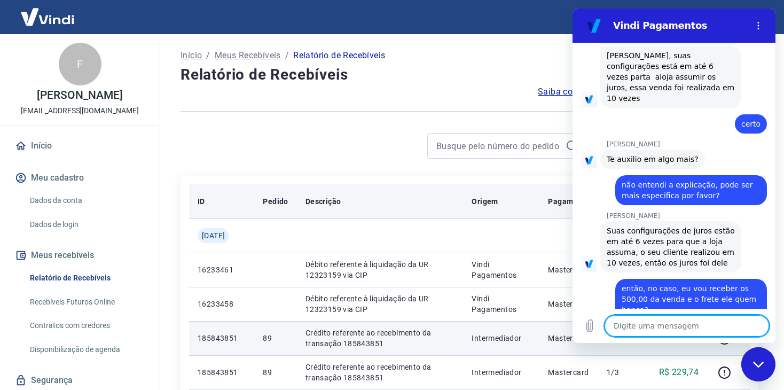
scroll to position [1731, 0]
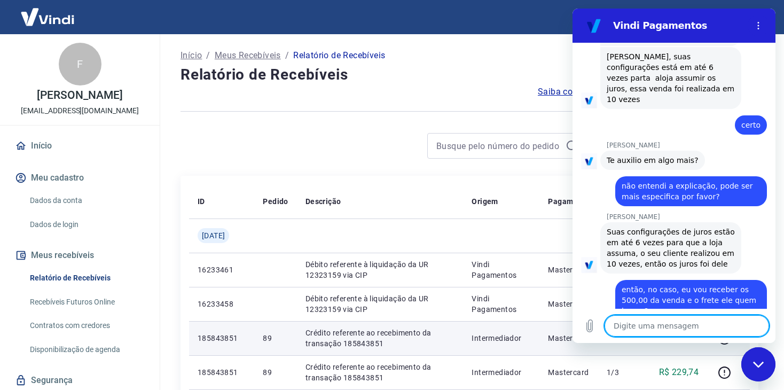
click at [762, 360] on div "Fechar janela de mensagens" at bounding box center [758, 364] width 32 height 32
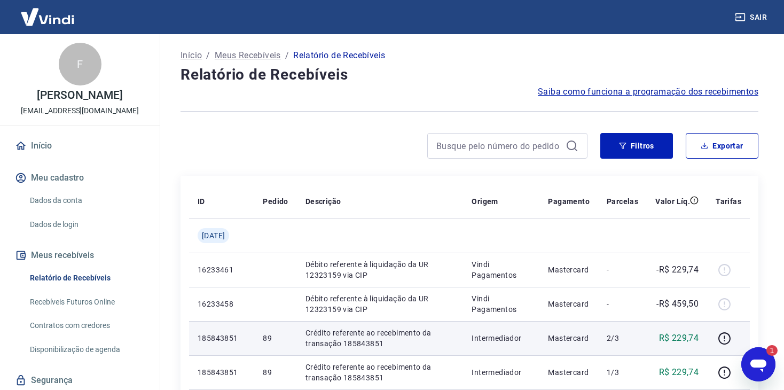
scroll to position [0, 0]
click at [765, 362] on icon "Abrir janela de mensagens, 1 mensagem não lida" at bounding box center [758, 365] width 16 height 13
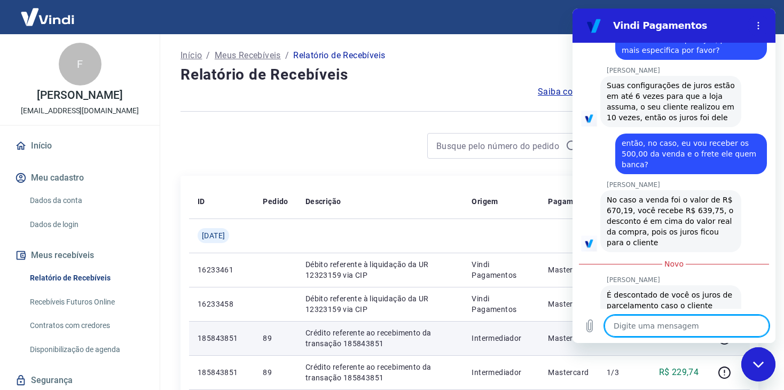
scroll to position [1877, 0]
click at [469, 78] on h4 "Relatório de Recebíveis" at bounding box center [470, 74] width 578 height 21
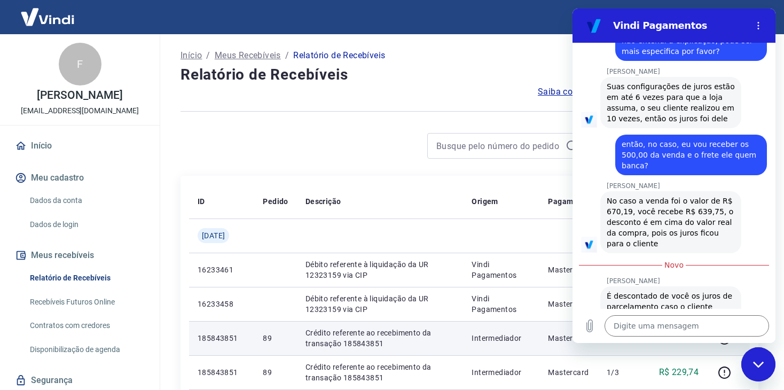
click at [388, 84] on h4 "Relatório de Recebíveis" at bounding box center [470, 74] width 578 height 21
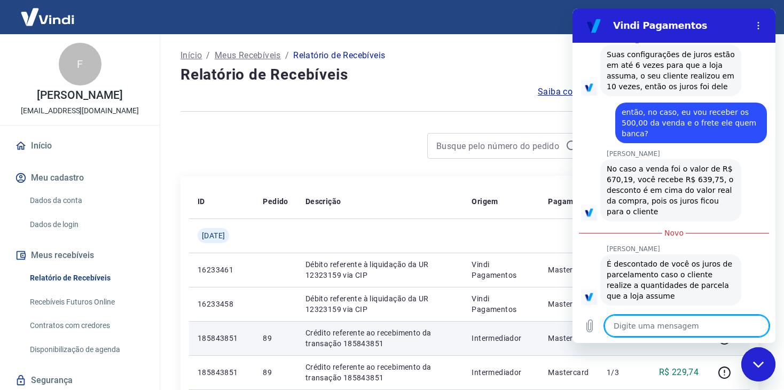
scroll to position [1944, 0]
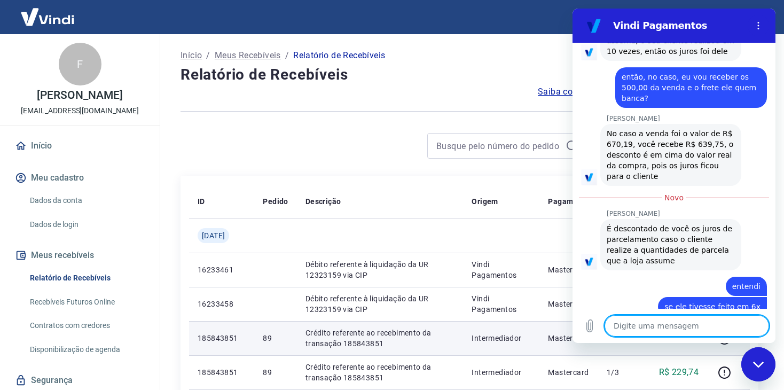
click at [709, 324] on textarea at bounding box center [687, 325] width 164 height 21
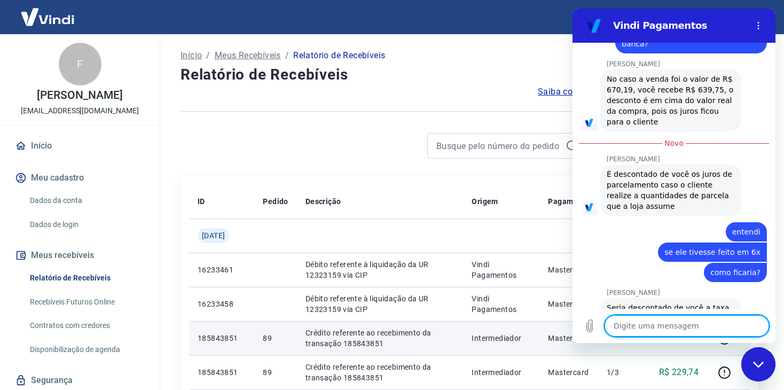
scroll to position [2001, 0]
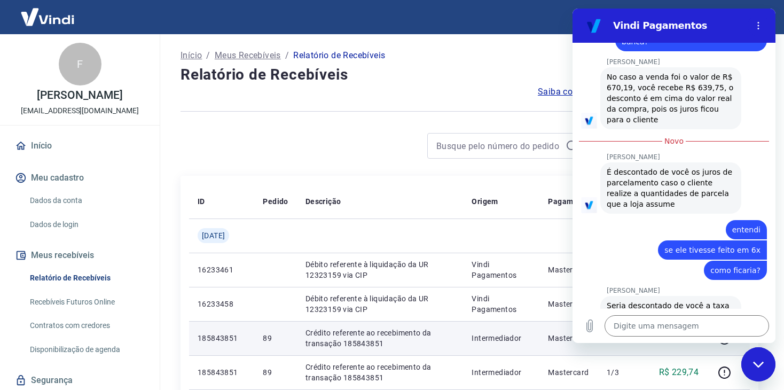
click at [751, 295] on div "[PERSON_NAME] diz: Seria descontado de você a taxa de retenção 5,09% + R$0,35, …" at bounding box center [678, 321] width 194 height 52
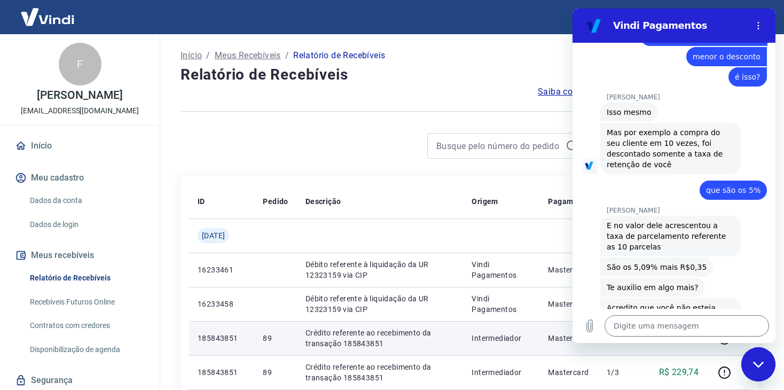
scroll to position [2839, 0]
